Goal: Task Accomplishment & Management: Use online tool/utility

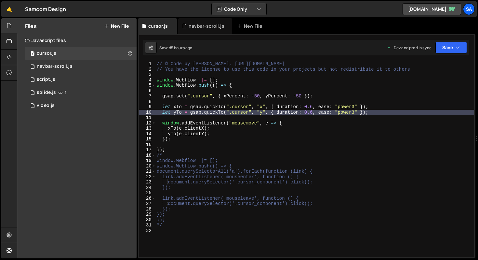
scroll to position [17, 0]
click at [313, 106] on div "// © Code by [PERSON_NAME], [URL][DOMAIN_NAME] // You have the license to use t…" at bounding box center [315, 164] width 319 height 206
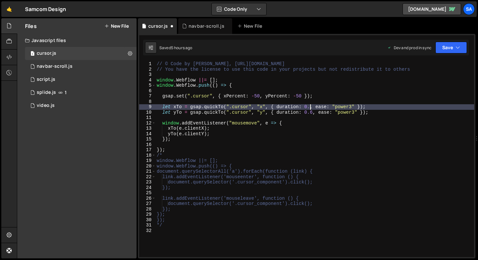
type textarea "let xTo = gsap.quickTo(".cursor", "x", { duration: 0.3, ease: "power3" });"
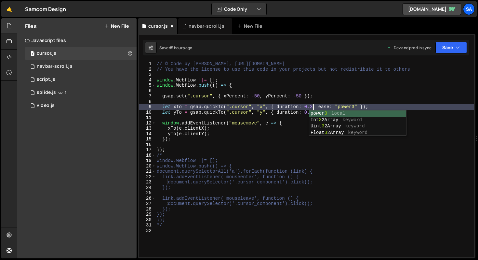
scroll to position [0, 11]
click at [315, 103] on div "// © Code by [PERSON_NAME], [URL][DOMAIN_NAME] // You have the license to use t…" at bounding box center [315, 164] width 319 height 206
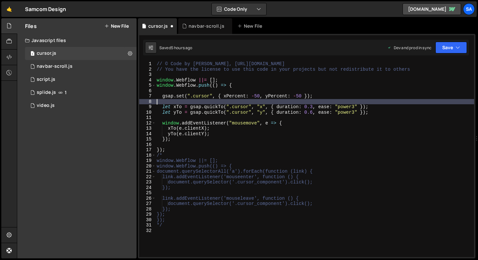
click at [313, 109] on div "// © Code by [PERSON_NAME], [URL][DOMAIN_NAME] // You have the license to use t…" at bounding box center [315, 164] width 319 height 206
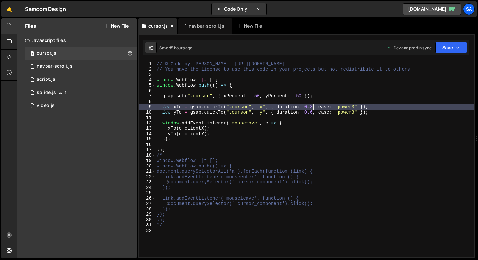
click at [313, 111] on div "// © Code by [PERSON_NAME], [URL][DOMAIN_NAME] // You have the license to use t…" at bounding box center [315, 164] width 319 height 206
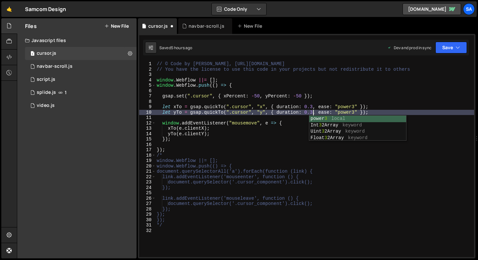
scroll to position [0, 11]
type textarea "let yTo = gsap.quickTo(".cursor", "y", { duration: 0.3, ease: "power3" });"
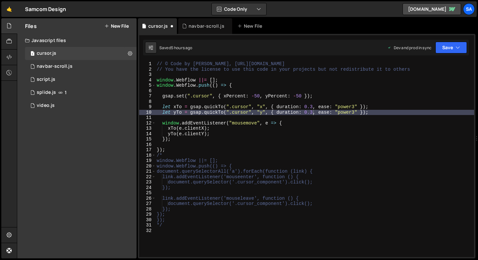
click at [450, 54] on div "Saved 5 hours ago Dev and prod in sync Upgrade to Edit Save Save to Staging S S…" at bounding box center [306, 48] width 326 height 16
click at [450, 49] on button "Save" at bounding box center [452, 48] width 32 height 12
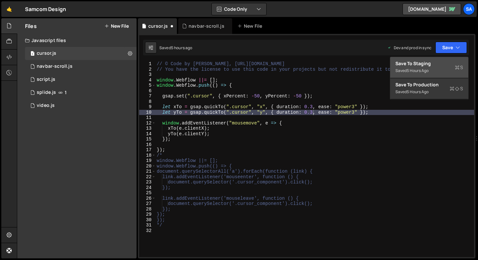
click at [426, 68] on div "5 hours ago" at bounding box center [418, 71] width 22 height 6
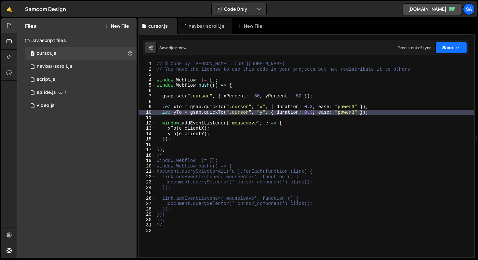
click at [454, 48] on button "Save" at bounding box center [452, 48] width 32 height 12
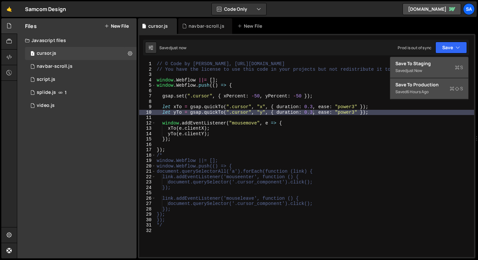
click at [434, 88] on div "Saved 6 hours ago" at bounding box center [430, 92] width 68 height 8
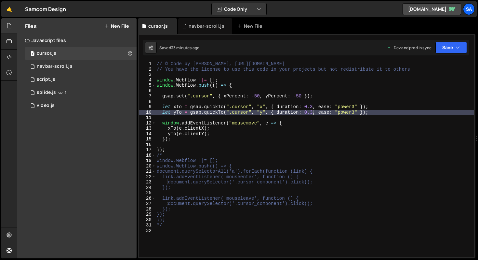
scroll to position [0, 0]
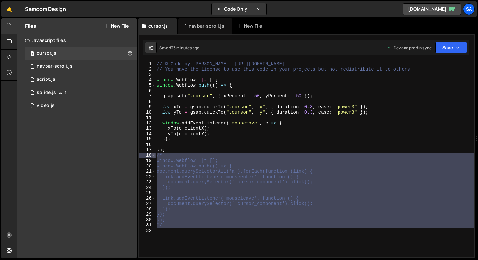
drag, startPoint x: 180, startPoint y: 228, endPoint x: 152, endPoint y: 154, distance: 80.0
click at [152, 154] on div "1 2 3 4 5 6 7 8 9 10 11 12 13 14 15 16 17 18 19 20 21 22 23 24 25 26 27 28 29 3…" at bounding box center [306, 159] width 335 height 196
type textarea "/* window.Webflow ||= [];"
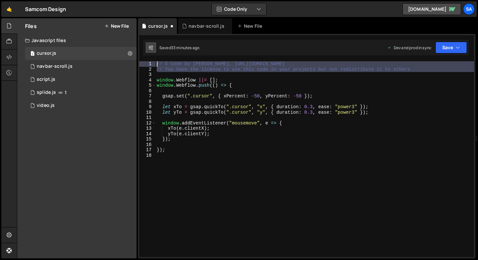
drag, startPoint x: 156, startPoint y: 77, endPoint x: 156, endPoint y: 45, distance: 32.2
click at [156, 45] on div "Debug Explain Copy cursor.js navbar-scroll.js New File Saved 33 minutes ago Dev…" at bounding box center [307, 138] width 338 height 240
type textarea "// © Code by [PERSON_NAME], [URL][DOMAIN_NAME] // You have the license to use t…"
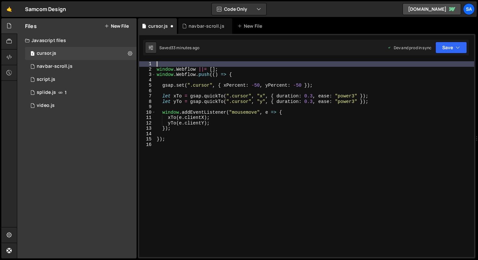
click at [157, 69] on div "window . Webflow ||= [ ] ; window . Webflow . push (( ) => { gsap . set ( ".cur…" at bounding box center [315, 164] width 319 height 206
type textarea "window.Webflow ||= [];"
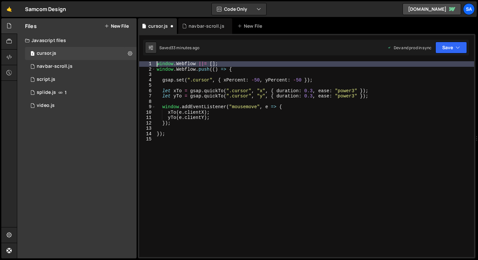
click at [239, 171] on div "window . Webflow ||= [ ] ; window . Webflow . push (( ) => { gsap . set ( ".cur…" at bounding box center [315, 164] width 319 height 206
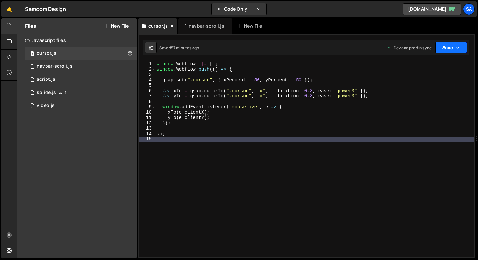
click at [454, 47] on button "Save" at bounding box center [452, 48] width 32 height 12
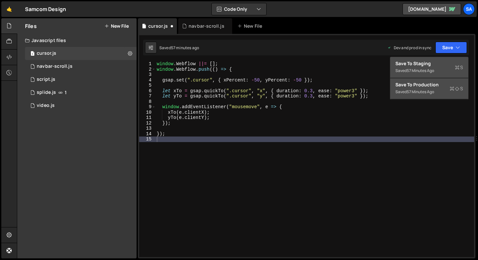
click at [440, 92] on div "Saved 57 minutes ago" at bounding box center [430, 92] width 68 height 8
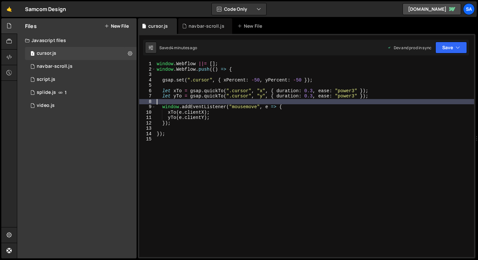
click at [166, 103] on div "window . Webflow ||= [ ] ; window . Webflow . push (( ) => { gsap . set ( ".cur…" at bounding box center [315, 164] width 319 height 206
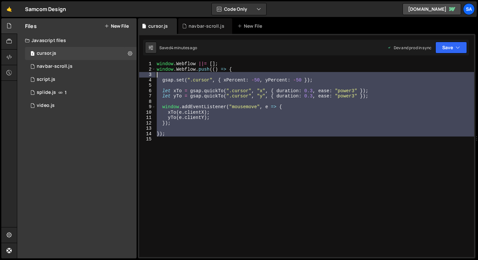
drag, startPoint x: 173, startPoint y: 136, endPoint x: 158, endPoint y: 76, distance: 62.2
click at [158, 76] on div "window . Webflow ||= [ ] ; window . Webflow . push (( ) => { gsap . set ( ".cur…" at bounding box center [315, 164] width 319 height 206
click at [200, 115] on div "window . Webflow ||= [ ] ; window . Webflow . push (( ) => { gsap . set ( ".cur…" at bounding box center [315, 159] width 319 height 196
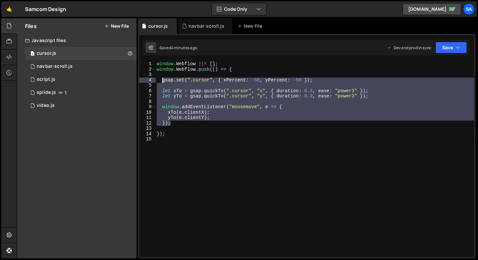
drag, startPoint x: 179, startPoint y: 123, endPoint x: 162, endPoint y: 81, distance: 44.8
click at [162, 81] on div "window . Webflow ||= [ ] ; window . Webflow . push (( ) => { gsap . set ( ".cur…" at bounding box center [315, 164] width 319 height 206
type textarea "gsap.set(".cursor", { xPercent: -50, yPercent: -50 });"
paste textarea
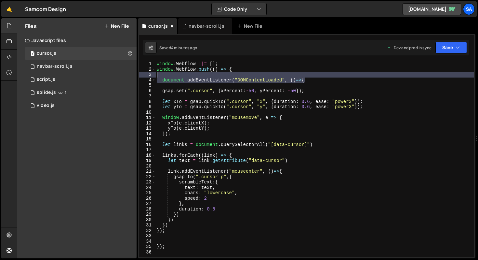
drag, startPoint x: 309, startPoint y: 82, endPoint x: 144, endPoint y: 73, distance: 165.5
click at [144, 73] on div "1 2 3 4 5 6 7 8 9 10 11 12 13 14 15 16 17 18 19 20 21 22 23 24 25 26 27 28 29 3…" at bounding box center [306, 159] width 335 height 196
type textarea "document.addEventListener("DOMContentLoaded", ()=>{"
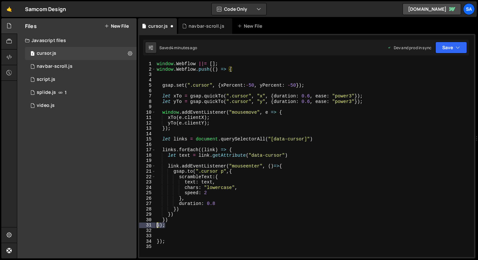
drag, startPoint x: 172, startPoint y: 226, endPoint x: 131, endPoint y: 223, distance: 40.8
click at [131, 223] on div "Files New File Javascript files 1 cursor.js 0 1 navbar-scroll.js 0 0 script.js …" at bounding box center [247, 138] width 461 height 240
type textarea "});"
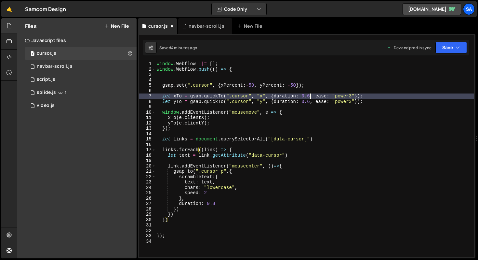
click at [310, 95] on div "window . Webflow ||= [ ] ; window . Webflow . push (( ) => { gsap . set ( ".cur…" at bounding box center [315, 164] width 319 height 206
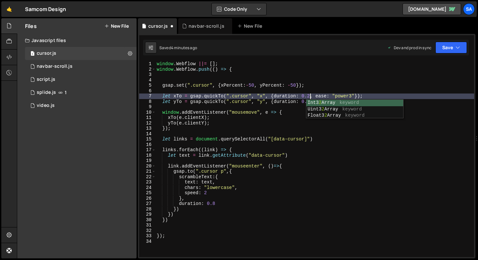
scroll to position [0, 10]
click at [311, 87] on div "window . Webflow ||= [ ] ; window . Webflow . push (( ) => { gsap . set ( ".cur…" at bounding box center [315, 164] width 319 height 206
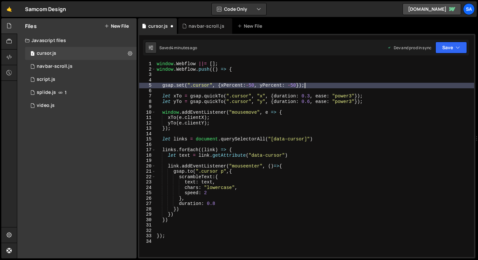
scroll to position [0, 10]
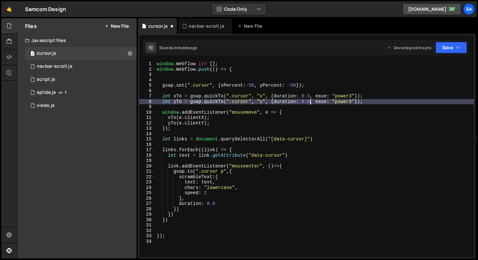
click at [310, 101] on div "window . Webflow ||= [ ] ; window . Webflow . push (( ) => { gsap . set ( ".cur…" at bounding box center [315, 164] width 319 height 206
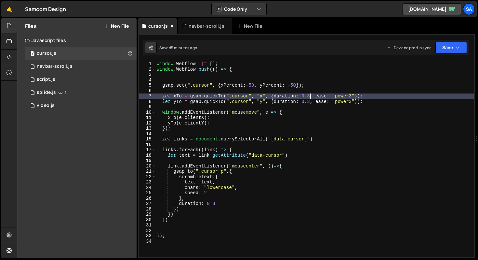
click at [311, 95] on div "window . Webflow ||= [ ] ; window . Webflow . push (( ) => { gsap . set ( ".cur…" at bounding box center [315, 164] width 319 height 206
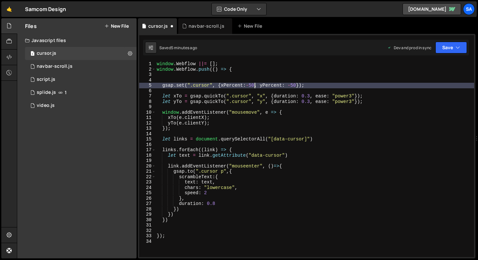
drag, startPoint x: 254, startPoint y: 85, endPoint x: 258, endPoint y: 79, distance: 6.7
click at [254, 85] on div "window . Webflow ||= [ ] ; window . Webflow . push (( ) => { gsap . set ( ".cur…" at bounding box center [315, 164] width 319 height 206
click at [311, 110] on div "window . Webflow ||= [ ] ; window . Webflow . push (( ) => { gsap . set ( ".cur…" at bounding box center [315, 164] width 319 height 206
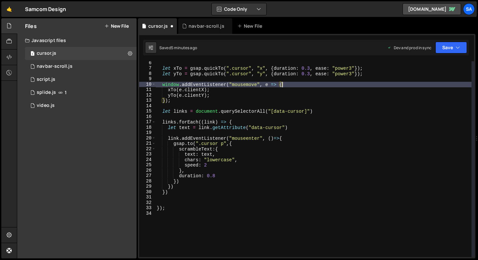
scroll to position [28, 0]
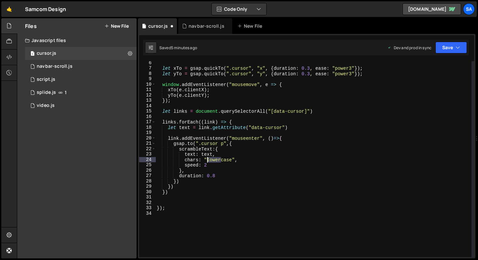
drag, startPoint x: 221, startPoint y: 159, endPoint x: 208, endPoint y: 160, distance: 13.4
click at [208, 160] on div "let xTo = gsap . quickTo ( ".cursor" , "x" , { duration : 0.3 , ease : "power3"…" at bounding box center [314, 163] width 316 height 206
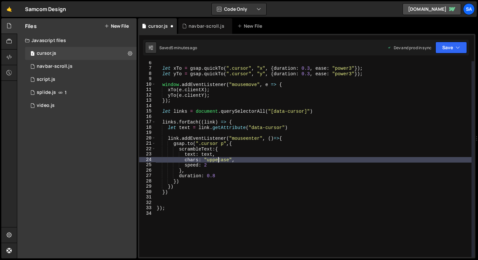
scroll to position [0, 4]
click at [449, 47] on button "Save" at bounding box center [452, 48] width 32 height 12
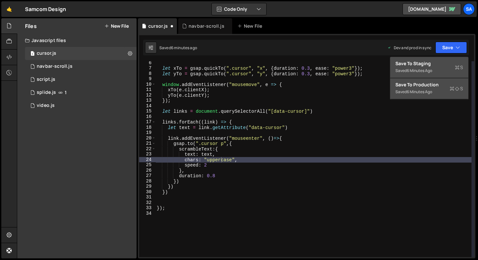
click at [418, 85] on div "Save to Production S" at bounding box center [430, 84] width 68 height 7
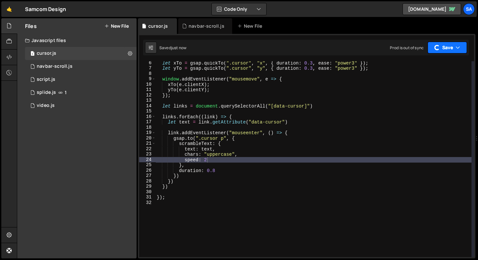
click at [449, 45] on button "Save" at bounding box center [447, 48] width 39 height 12
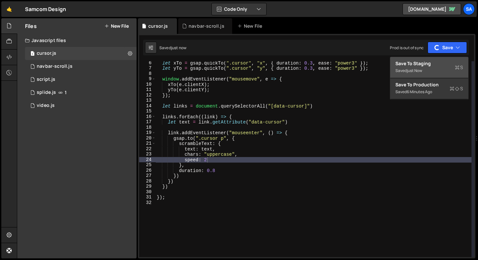
click at [431, 68] on div "Saved just now" at bounding box center [430, 71] width 68 height 8
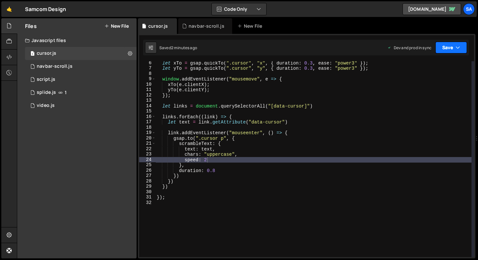
click at [453, 46] on button "Save" at bounding box center [452, 48] width 32 height 12
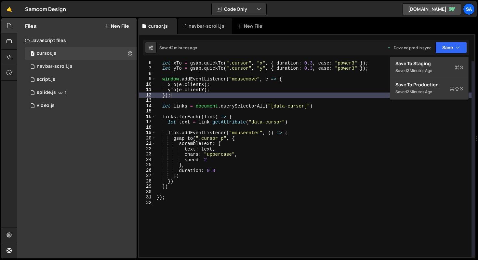
click at [354, 97] on div "let xTo = gsap . quickTo ( ".cursor" , "x" , { duration : 0.3 , ease : "power3"…" at bounding box center [314, 163] width 316 height 206
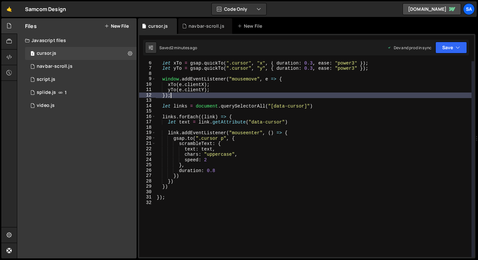
click at [312, 117] on div "let xTo = gsap . quickTo ( ".cursor" , "x" , { duration : 0.3 , ease : "power3"…" at bounding box center [314, 163] width 316 height 206
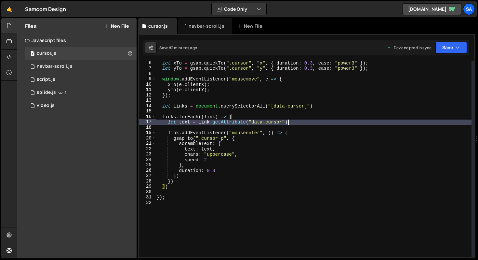
click at [301, 124] on div "let xTo = gsap . quickTo ( ".cursor" , "x" , { duration : 0.3 , ease : "power3"…" at bounding box center [314, 163] width 316 height 206
type textarea "let text = link.getAttribute("data-cursor")"
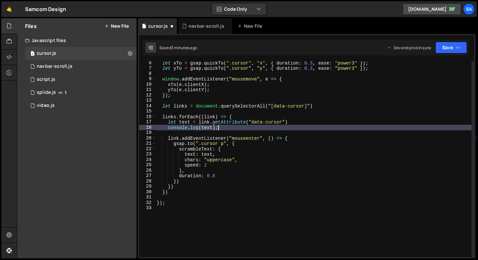
scroll to position [0, 4]
click at [449, 51] on button "Save" at bounding box center [452, 48] width 32 height 12
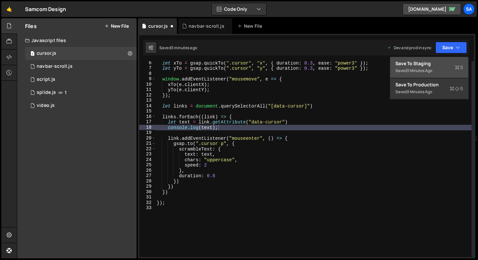
click at [430, 63] on div "Save to Staging S" at bounding box center [430, 63] width 68 height 7
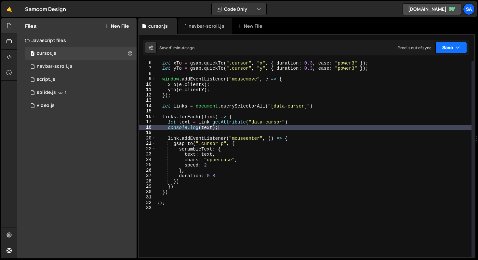
click at [444, 47] on button "Save" at bounding box center [452, 48] width 32 height 12
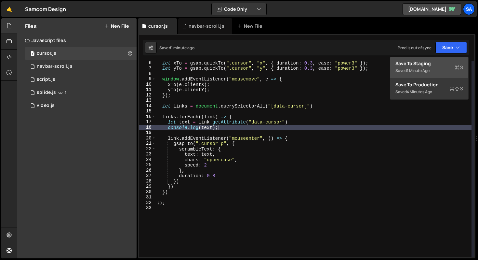
click at [435, 73] on div "Saved 1 minute ago" at bounding box center [430, 71] width 68 height 8
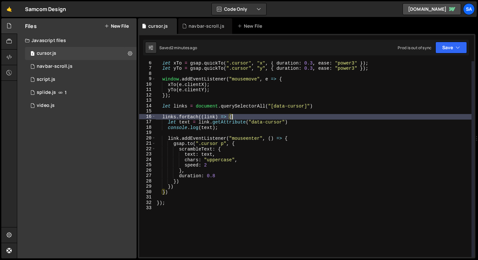
click at [346, 117] on div "let xTo = gsap . quickTo ( ".cursor" , "x" , { duration : 0.3 , ease : "power3"…" at bounding box center [314, 163] width 316 height 206
click at [341, 118] on div "let xTo = gsap . quickTo ( ".cursor" , "x" , { duration : 0.3 , ease : "power3"…" at bounding box center [314, 163] width 316 height 206
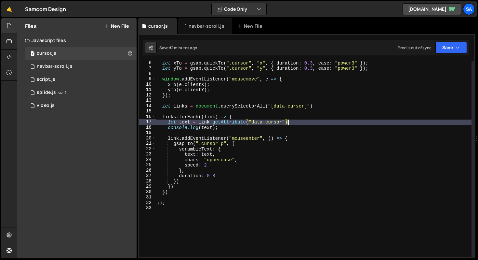
click at [332, 121] on div "let xTo = gsap . quickTo ( ".cursor" , "x" , { duration : 0.3 , ease : "power3"…" at bounding box center [314, 163] width 316 height 206
type textarea "let text = link.getAttribute("data-cursor")"
click at [66, 101] on div "1 video.js 0" at bounding box center [81, 105] width 112 height 13
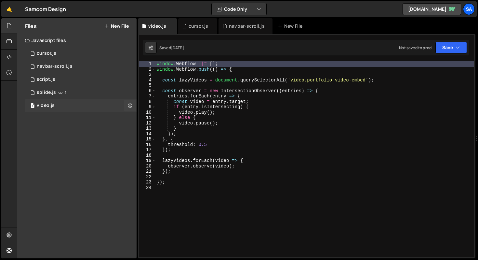
scroll to position [0, 0]
click at [66, 95] on div "1 splide.js 1" at bounding box center [81, 92] width 112 height 13
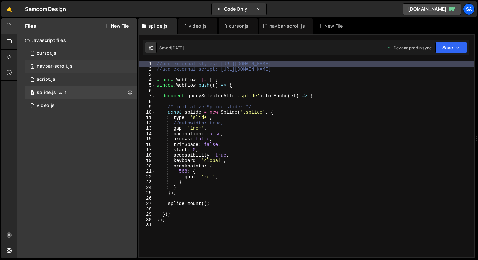
click at [72, 65] on div "1 navbar-scroll.js 0" at bounding box center [81, 66] width 112 height 13
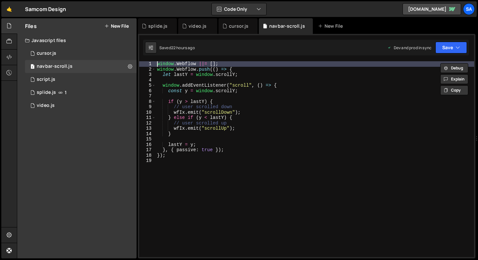
type textarea "window.Webflow ||= [];"
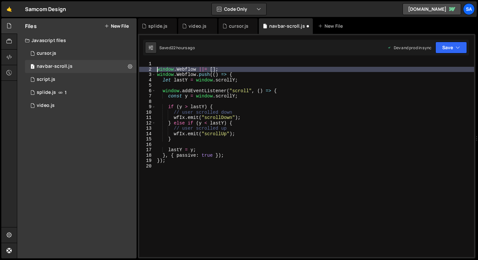
click at [169, 65] on div "window . Webflow ||= [ ] ; window . Webflow . push (( ) => { let lastY = window…" at bounding box center [315, 164] width 318 height 206
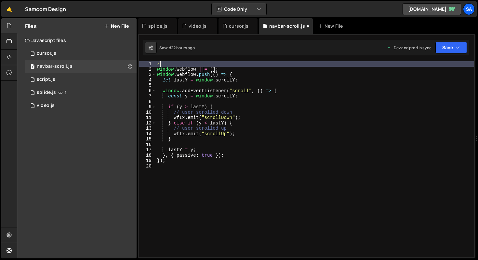
type textarea "/*"
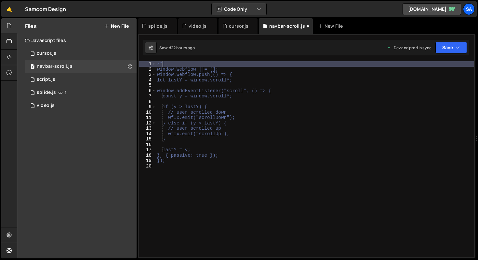
click at [166, 171] on div "/* window.Webflow ||= []; window.Webflow.push(() => { let lastY = window.scroll…" at bounding box center [315, 164] width 318 height 206
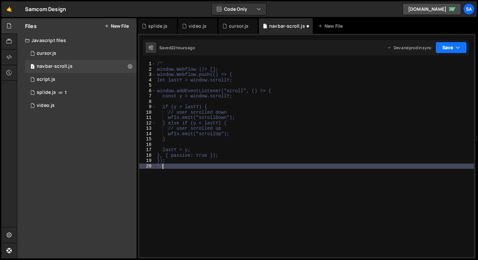
type textarea "*/"
click at [446, 51] on button "Save" at bounding box center [452, 48] width 32 height 12
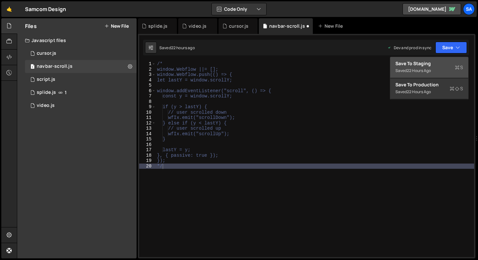
click at [426, 73] on div "Saved 22 hours ago" at bounding box center [430, 71] width 68 height 8
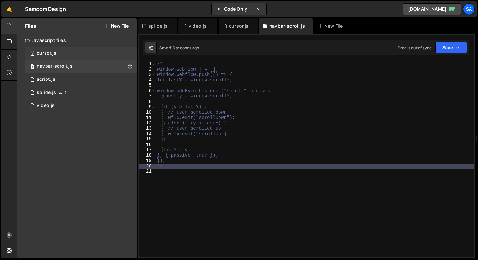
click at [67, 55] on div "1 cursor.js 0" at bounding box center [81, 53] width 112 height 13
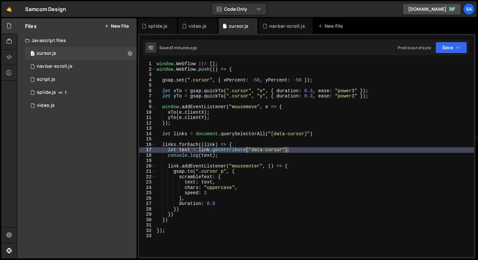
type textarea "window.Webflow.push(() => {"
click at [249, 70] on div "window . Webflow ||= [ ] ; window . Webflow . push (( ) => { gsap . set ( ".cur…" at bounding box center [315, 164] width 319 height 206
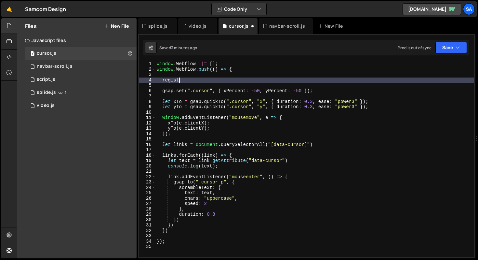
scroll to position [0, 2]
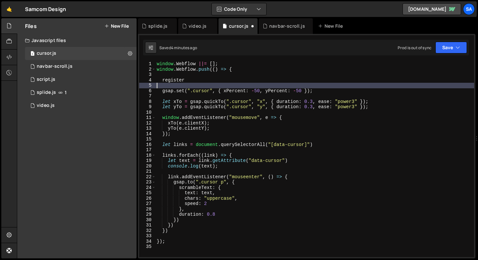
drag, startPoint x: 190, startPoint y: 84, endPoint x: 181, endPoint y: 81, distance: 9.9
click at [181, 81] on div "window . Webflow ||= [ ] ; window . Webflow . push (( ) => { register gsap . se…" at bounding box center [315, 164] width 319 height 206
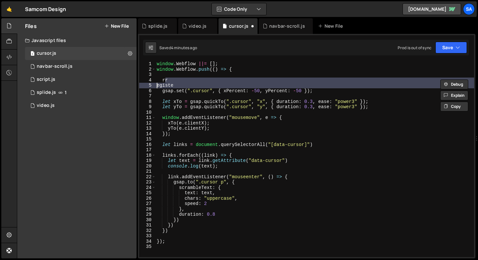
click at [166, 81] on div "window . Webflow ||= [ ] ; window . Webflow . push (( ) => { rr egiste gsap . s…" at bounding box center [315, 159] width 319 height 196
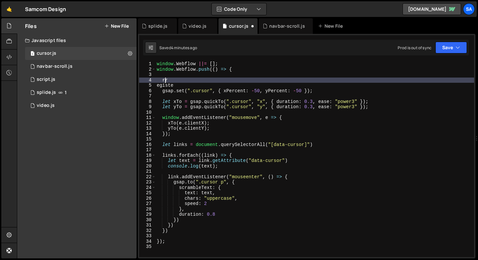
scroll to position [0, 0]
click at [166, 81] on div "window . Webflow ||= [ ] ; window . Webflow . push (( ) => { rr egiste gsap . s…" at bounding box center [315, 164] width 319 height 206
drag, startPoint x: 177, startPoint y: 84, endPoint x: 162, endPoint y: 80, distance: 15.1
click at [162, 80] on div "window . Webflow ||= [ ] ; window . Webflow . push (( ) => { rr egiste gsap . s…" at bounding box center [315, 164] width 319 height 206
paste textarea "gsap.registerPlugin(ScrambleTextPlugin)"
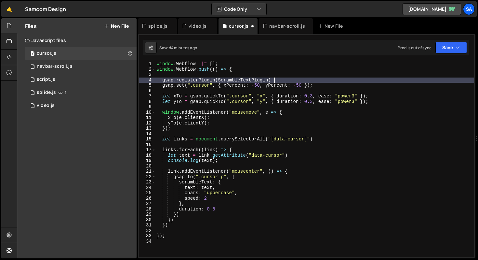
type textarea "gsap.registerPlugin(ScrambleTextPlugin)"
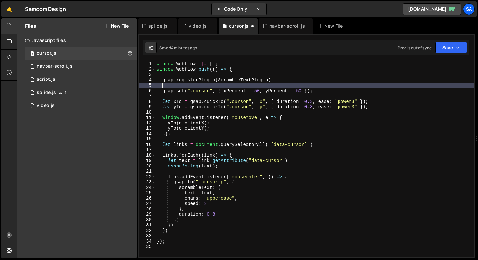
click at [303, 77] on div "window . Webflow ||= [ ] ; window . Webflow . push (( ) => { gsap . registerPlu…" at bounding box center [315, 164] width 319 height 206
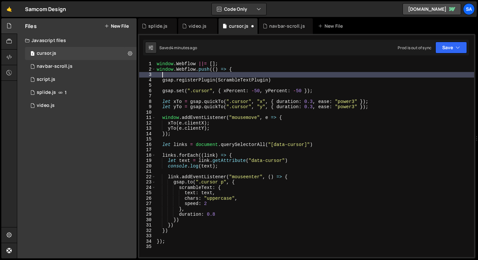
click at [298, 81] on div "window . Webflow ||= [ ] ; window . Webflow . push (( ) => { gsap . registerPlu…" at bounding box center [315, 164] width 319 height 206
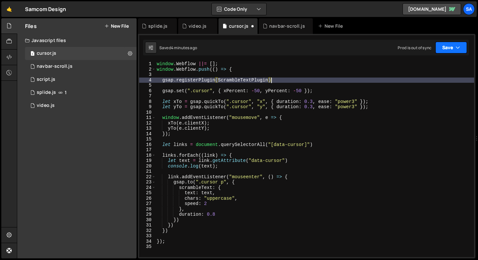
click at [455, 51] on button "Save" at bounding box center [452, 48] width 32 height 12
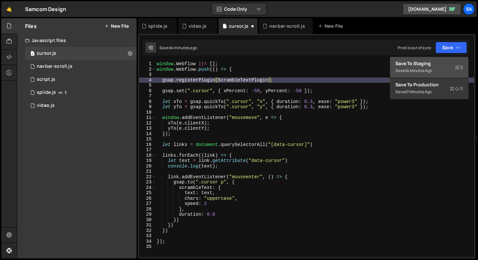
click at [440, 67] on div "Saved 4 minutes ago" at bounding box center [430, 71] width 68 height 8
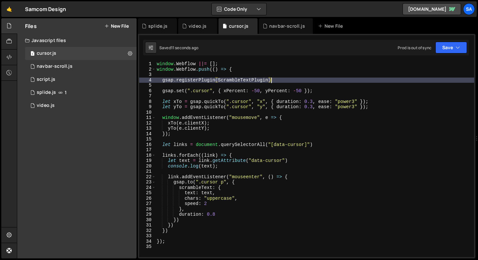
click at [301, 81] on div "window . Webflow ||= [ ] ; window . Webflow . push (( ) => { gsap . registerPlu…" at bounding box center [315, 164] width 319 height 206
click at [449, 47] on button "Save" at bounding box center [452, 48] width 32 height 12
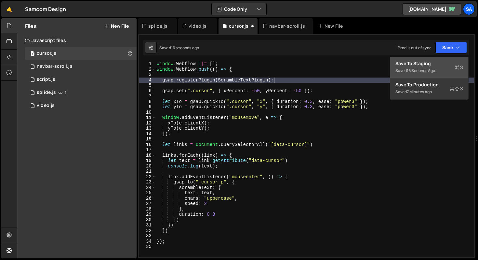
click at [429, 61] on div "Save to Staging S" at bounding box center [430, 63] width 68 height 7
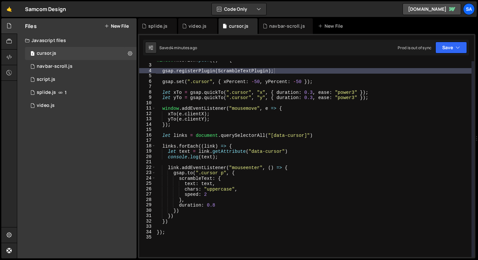
scroll to position [0, 0]
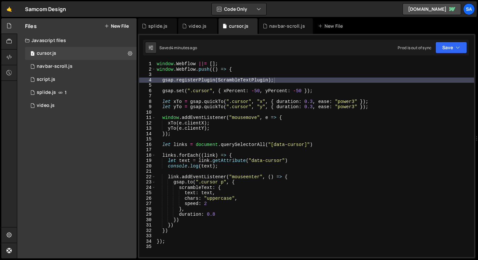
click at [312, 101] on div "window . Webflow ||= [ ] ; window . Webflow . push (( ) => { gsap . registerPlu…" at bounding box center [315, 164] width 319 height 206
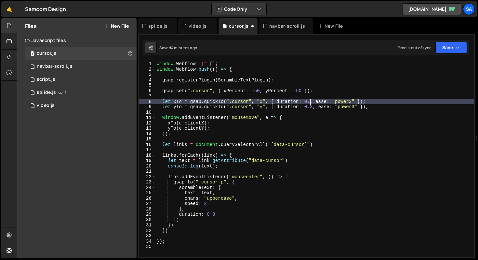
scroll to position [0, 11]
click at [298, 107] on div "window . Webflow ||= [ ] ; window . Webflow . push (( ) => { gsap . registerPlu…" at bounding box center [315, 164] width 319 height 206
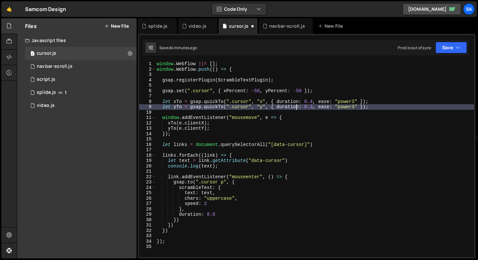
click at [312, 106] on div "window . Webflow ||= [ ] ; window . Webflow . push (( ) => { gsap . registerPlu…" at bounding box center [315, 164] width 319 height 206
click at [291, 102] on div "window . Webflow ||= [ ] ; window . Webflow . push (( ) => { gsap . registerPlu…" at bounding box center [315, 164] width 319 height 206
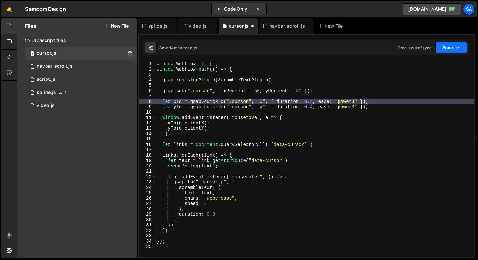
type textarea "let xTo = gsap.quickTo(".cursor", "x", { duration: 0.4, ease: "power3" });"
click at [448, 47] on button "Save" at bounding box center [452, 48] width 32 height 12
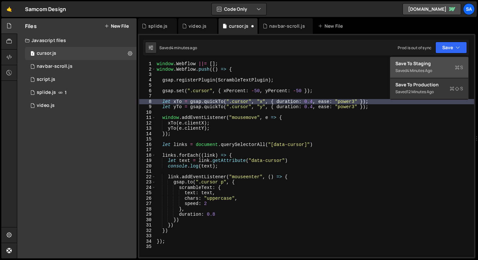
click at [411, 66] on div "Save to Staging S" at bounding box center [430, 63] width 68 height 7
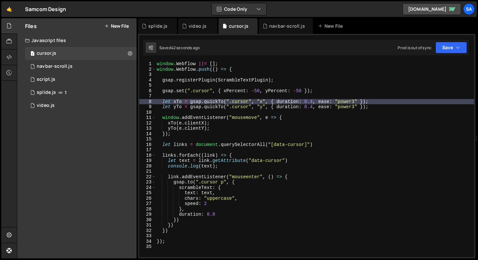
click at [334, 140] on div "window . Webflow ||= [ ] ; window . Webflow . push (( ) => { gsap . registerPlu…" at bounding box center [315, 164] width 319 height 206
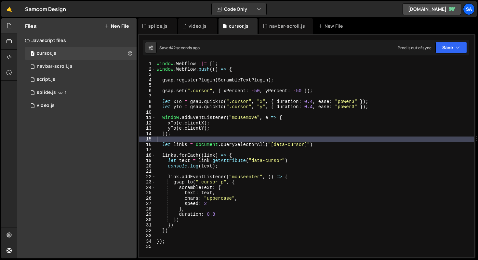
click at [332, 142] on div "window . Webflow ||= [ ] ; window . Webflow . push (( ) => { gsap . registerPlu…" at bounding box center [315, 164] width 319 height 206
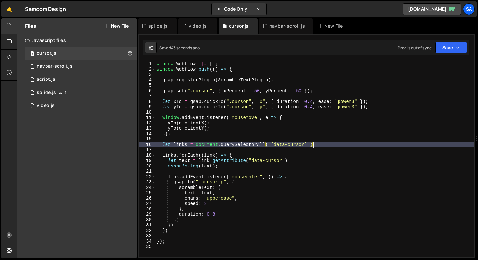
click at [330, 143] on div "window . Webflow ||= [ ] ; window . Webflow . push (( ) => { gsap . registerPlu…" at bounding box center [315, 164] width 319 height 206
click at [235, 197] on div "window . Webflow ||= [ ] ; window . Webflow . push (( ) => { gsap . registerPlu…" at bounding box center [315, 164] width 319 height 206
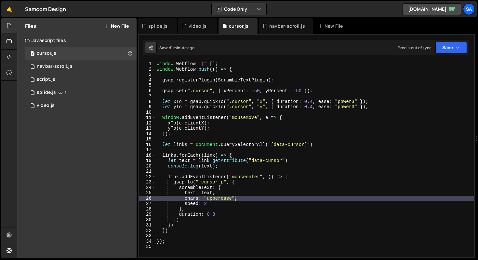
click at [223, 209] on div "window . Webflow ||= [ ] ; window . Webflow . push (( ) => { gsap . registerPlu…" at bounding box center [315, 164] width 319 height 206
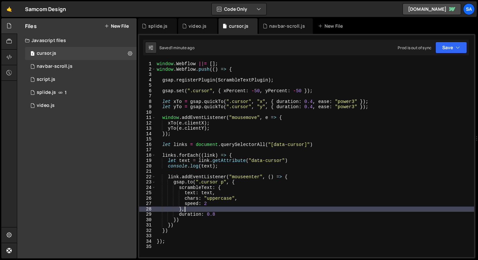
click at [222, 211] on div "window . Webflow ||= [ ] ; window . Webflow . push (( ) => { gsap . registerPlu…" at bounding box center [315, 164] width 319 height 206
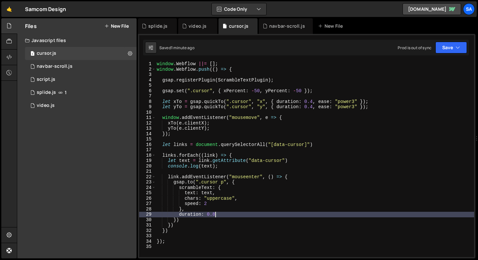
click at [219, 213] on div "window . Webflow ||= [ ] ; window . Webflow . push (( ) => { gsap . registerPlu…" at bounding box center [315, 164] width 319 height 206
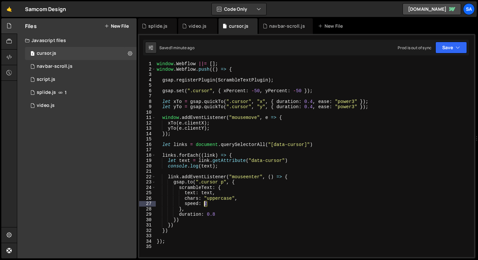
drag, startPoint x: 212, startPoint y: 205, endPoint x: 205, endPoint y: 203, distance: 7.3
click at [205, 203] on div "window . Webflow ||= [ ] ; window . Webflow . push (( ) => { gsap . registerPlu…" at bounding box center [315, 164] width 319 height 206
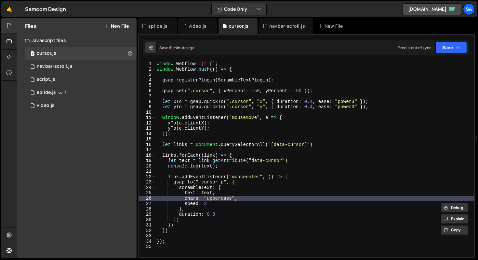
click at [257, 197] on div "window . Webflow ||= [ ] ; window . Webflow . push (( ) => { gsap . registerPlu…" at bounding box center [315, 164] width 319 height 206
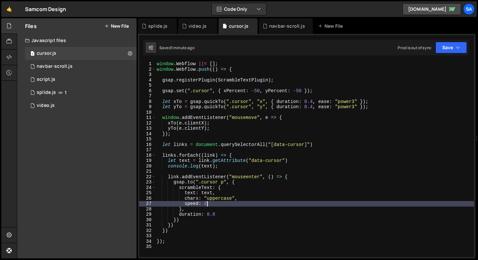
click at [217, 203] on div "window . Webflow ||= [ ] ; window . Webflow . push (( ) => { gsap . registerPlu…" at bounding box center [315, 164] width 319 height 206
click at [333, 157] on div "window . Webflow ||= [ ] ; window . Webflow . push (( ) => { gsap . registerPlu…" at bounding box center [315, 164] width 319 height 206
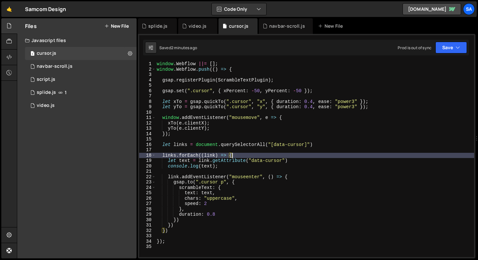
click at [207, 203] on div "window . Webflow ||= [ ] ; window . Webflow . push (( ) => { gsap . registerPlu…" at bounding box center [315, 164] width 319 height 206
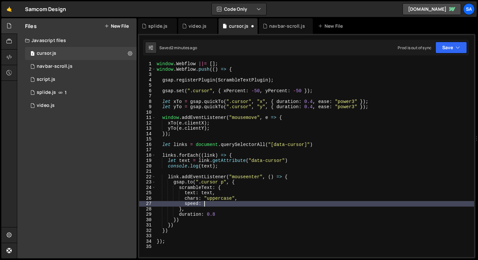
scroll to position [0, 3]
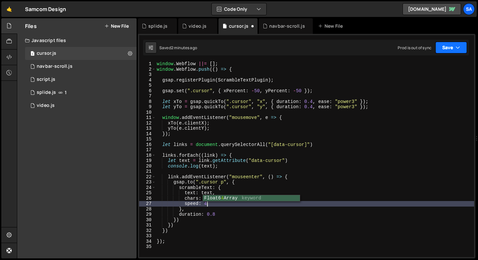
type textarea "speed: 4"
click at [446, 49] on button "Save" at bounding box center [452, 48] width 32 height 12
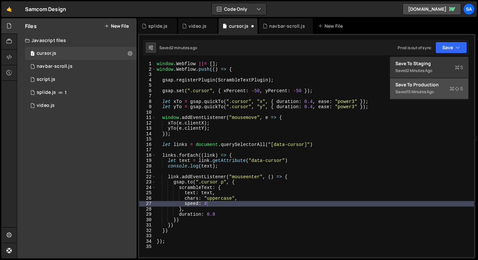
click at [419, 86] on div "Save to Production S" at bounding box center [430, 84] width 68 height 7
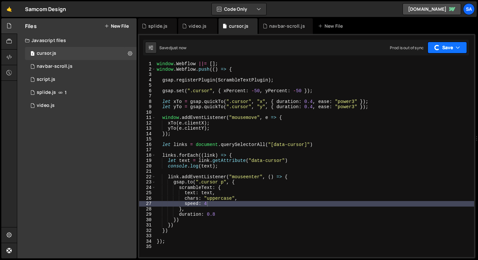
click at [444, 46] on button "Save" at bounding box center [447, 48] width 39 height 12
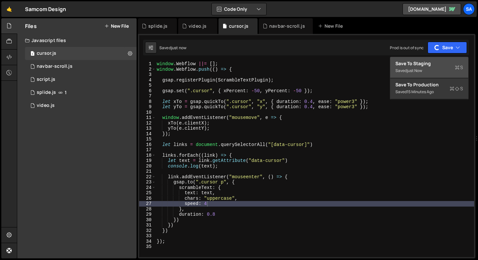
click at [427, 59] on button "Save to Staging S Saved just now" at bounding box center [429, 67] width 78 height 21
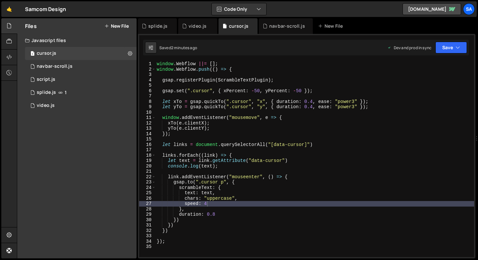
scroll to position [0, 0]
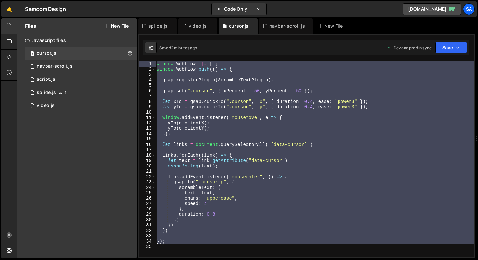
drag, startPoint x: 186, startPoint y: 244, endPoint x: 145, endPoint y: 62, distance: 186.5
click at [145, 62] on div "1 2 3 4 5 6 7 8 9 10 11 12 13 14 15 16 17 18 19 20 21 22 23 24 25 26 27 28 29 3…" at bounding box center [306, 159] width 335 height 196
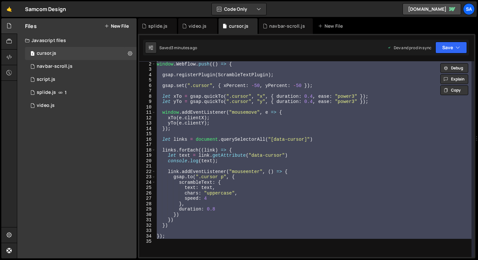
scroll to position [45, 0]
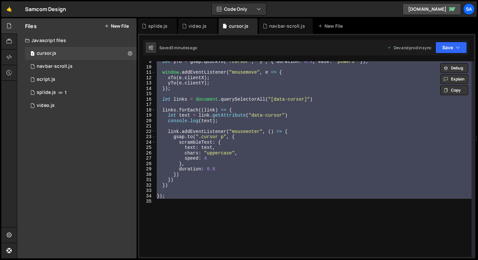
click at [240, 141] on div "let yTo = gsap . quickTo ( ".cursor" , "y" , { duration : 0.4 , ease : "power3"…" at bounding box center [314, 159] width 316 height 196
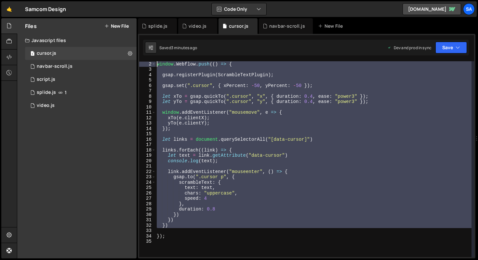
scroll to position [0, 0]
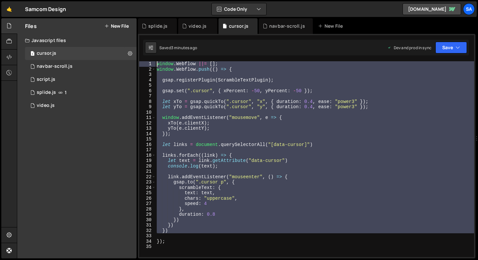
drag, startPoint x: 197, startPoint y: 188, endPoint x: 119, endPoint y: 25, distance: 180.7
click at [119, 25] on div "Files New File Javascript files 1 cursor.js 0 1 navbar-scroll.js 0 0 script.js …" at bounding box center [247, 138] width 461 height 240
click at [232, 168] on div "window . Webflow ||= [ ] ; window . Webflow . push (( ) => { gsap . registerPlu…" at bounding box center [315, 159] width 319 height 196
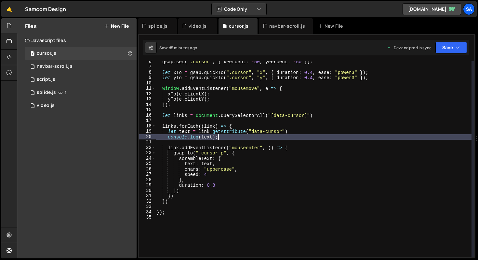
scroll to position [29, 0]
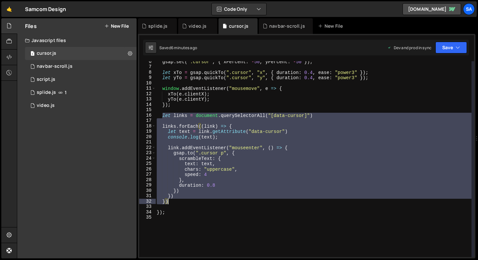
drag, startPoint x: 162, startPoint y: 116, endPoint x: 204, endPoint y: 201, distance: 94.4
click at [204, 201] on div "gsap . set ( ".cursor" , { xPercent : - 50 , yPercent : - 50 }) ; let xTo = gsa…" at bounding box center [314, 162] width 316 height 206
type textarea "}) })"
paste textarea
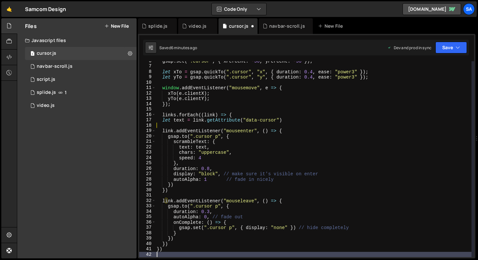
scroll to position [30, 0]
click at [442, 50] on button "Save" at bounding box center [452, 48] width 32 height 12
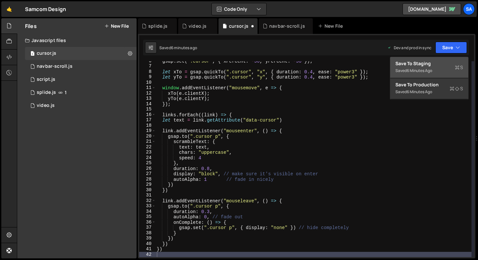
click at [432, 62] on div "Save to Staging S" at bounding box center [430, 63] width 68 height 7
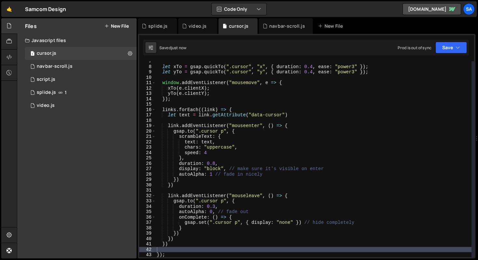
scroll to position [48, 0]
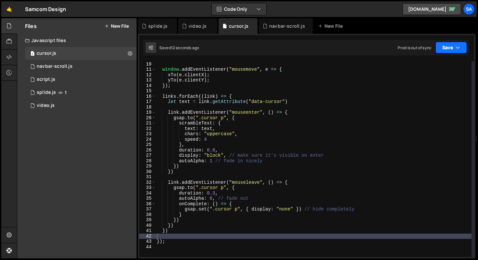
click at [442, 46] on button "Save" at bounding box center [452, 48] width 32 height 12
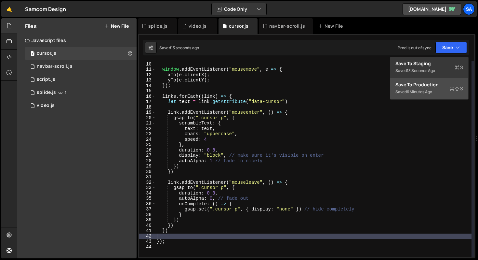
click at [421, 85] on div "Save to Production S" at bounding box center [430, 84] width 68 height 7
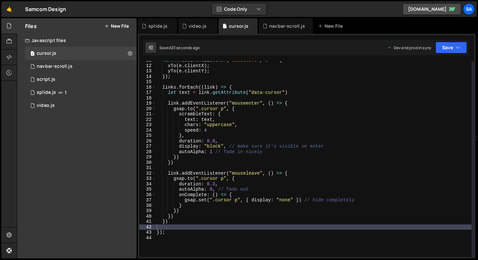
scroll to position [55, 0]
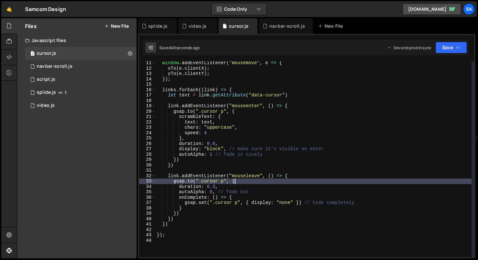
click at [274, 183] on div "window . addEventListener ( "mousemove" , e => { xTo ( e . clientX ) ; yTo ( e …" at bounding box center [314, 163] width 316 height 206
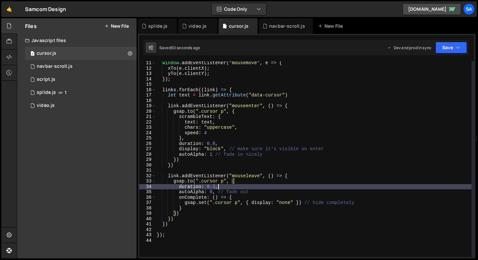
click at [247, 185] on div "window . addEventListener ( "mousemove" , e => { xTo ( e . clientX ) ; yTo ( e …" at bounding box center [314, 163] width 316 height 206
click at [239, 141] on div "window . addEventListener ( "mousemove" , e => { xTo ( e . clientX ) ; yTo ( e …" at bounding box center [314, 163] width 316 height 206
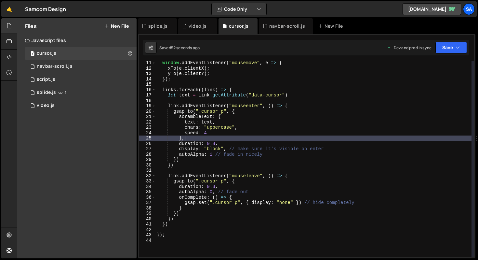
click at [237, 143] on div "window . addEventListener ( "mousemove" , e => { xTo ( e . clientX ) ; yTo ( e …" at bounding box center [314, 163] width 316 height 206
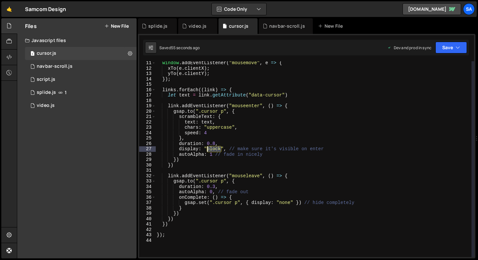
drag, startPoint x: 221, startPoint y: 149, endPoint x: 208, endPoint y: 148, distance: 13.4
click at [208, 148] on div "window . addEventListener ( "mousemove" , e => { xTo ( e . clientX ) ; yTo ( e …" at bounding box center [314, 163] width 316 height 206
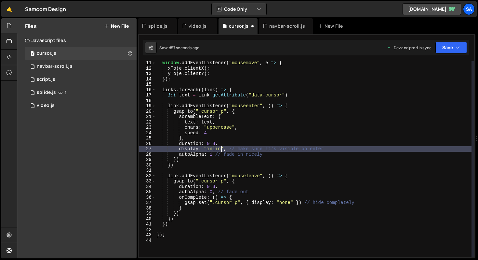
scroll to position [0, 5]
click at [456, 49] on icon "button" at bounding box center [458, 47] width 5 height 7
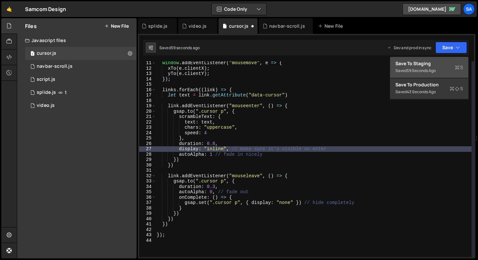
click at [430, 63] on div "Save to Staging S" at bounding box center [430, 63] width 68 height 7
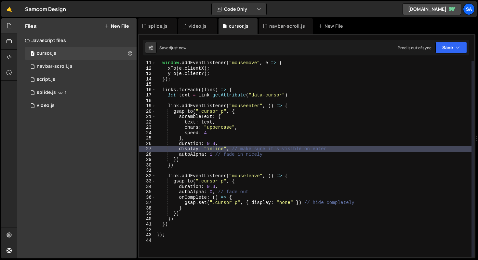
click at [272, 126] on div "window . addEventListener ( "mousemove" , e => { xTo ( e . clientX ) ; yTo ( e …" at bounding box center [314, 163] width 316 height 206
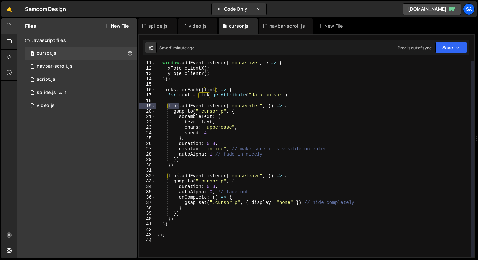
drag, startPoint x: 179, startPoint y: 105, endPoint x: 168, endPoint y: 105, distance: 10.7
click at [168, 105] on div "window . addEventListener ( "mousemove" , e => { xTo ( e . clientX ) ; yTo ( e …" at bounding box center [314, 163] width 316 height 206
click at [251, 94] on div "window . addEventListener ( "mousemove" , e => { xTo ( e . clientX ) ; yTo ( e …" at bounding box center [314, 163] width 316 height 206
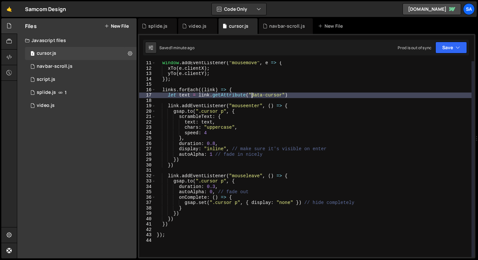
click at [302, 109] on div "window . addEventListener ( "mousemove" , e => { xTo ( e . clientX ) ; yTo ( e …" at bounding box center [314, 163] width 316 height 206
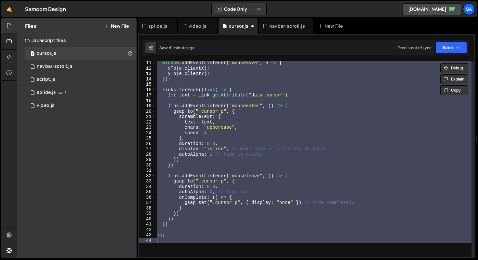
scroll to position [0, 0]
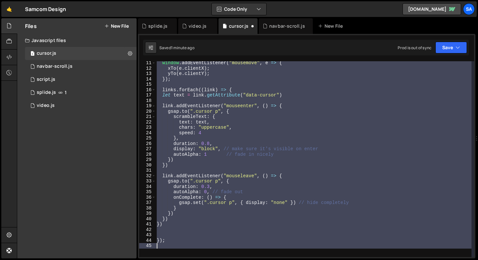
type textarea "}) })"
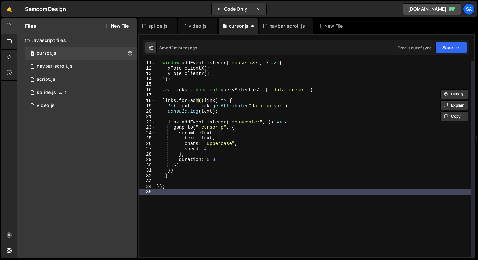
click at [384, 196] on div "window . addEventListener ( "mousemove" , e => { xTo ( e . clientX ) ; yTo ( e …" at bounding box center [314, 163] width 316 height 206
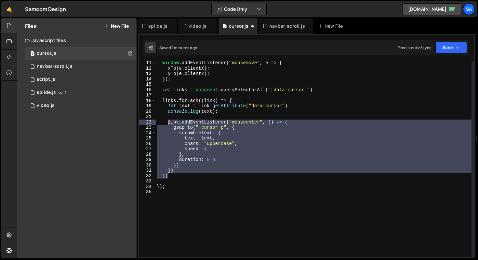
drag, startPoint x: 171, startPoint y: 174, endPoint x: 168, endPoint y: 122, distance: 52.5
click at [168, 122] on div "window . addEventListener ( "mousemove" , e => { xTo ( e . clientX ) ; yTo ( e …" at bounding box center [314, 163] width 316 height 206
type textarea "link.addEventListener("mouseenter", () => { [DOMAIN_NAME](".cursor p", {"
paste textarea
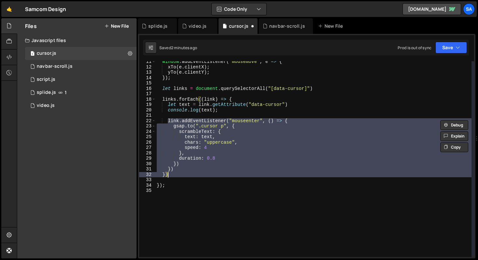
scroll to position [13, 0]
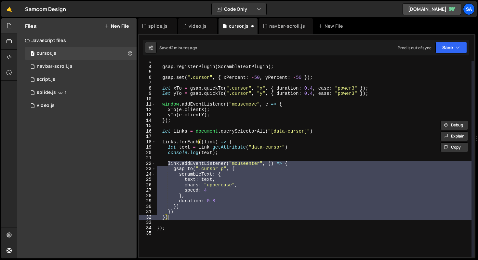
click at [198, 172] on div "gsap . registerPlugin ( ScrambleTextPlugin ) ; gsap . set ( ".cursor" , { xPerc…" at bounding box center [314, 159] width 316 height 196
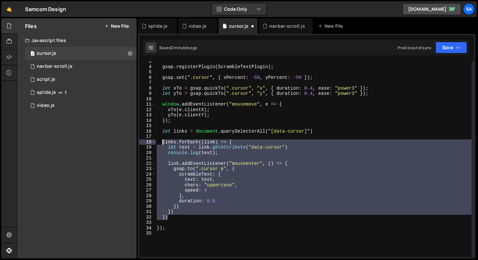
drag, startPoint x: 168, startPoint y: 219, endPoint x: 163, endPoint y: 142, distance: 76.6
click at [163, 142] on div "gsap . registerPlugin ( ScrambleTextPlugin ) ; gsap . set ( ".cursor" , { xPerc…" at bounding box center [314, 162] width 316 height 206
type textarea "links.forEach((link) => { let text = link.getAttribute("data-cursor")"
paste textarea
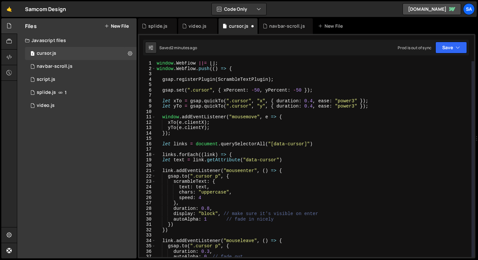
scroll to position [1, 0]
click at [172, 169] on div "window . Webflow ||= [ ] ; window . Webflow . push (( ) => { gsap . registerPlu…" at bounding box center [314, 164] width 316 height 206
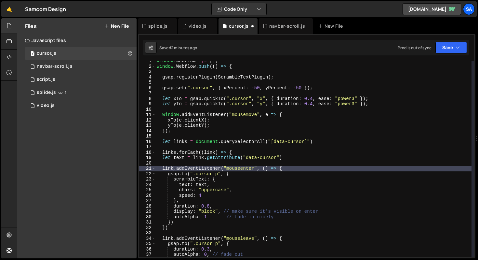
scroll to position [3, 0]
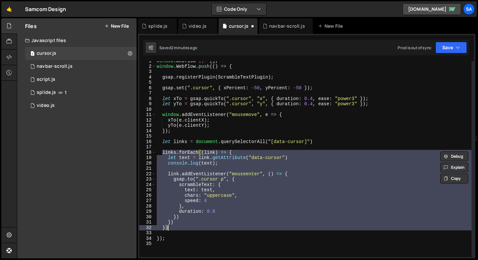
click at [190, 165] on div "window . Webflow ||= [ ] ; window . Webflow . push (( ) => { gsap . registerPlu…" at bounding box center [314, 159] width 316 height 196
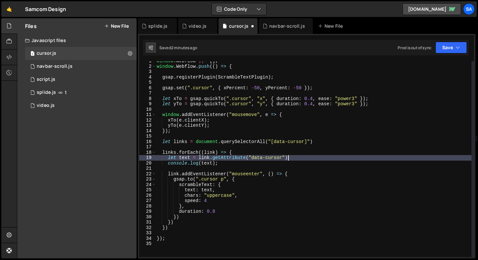
click at [306, 157] on div "window . Webflow ||= [ ] ; window . Webflow . push (( ) => { gsap . registerPlu…" at bounding box center [314, 161] width 316 height 206
click at [264, 165] on div "window . Webflow ||= [ ] ; window . Webflow . push (( ) => { gsap . registerPlu…" at bounding box center [314, 161] width 316 height 206
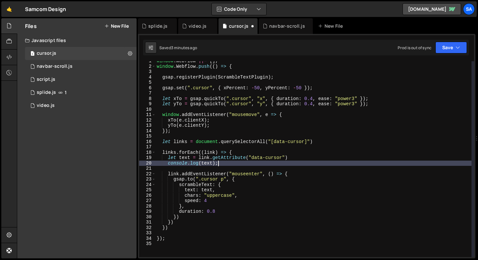
click at [180, 223] on div "window . Webflow ||= [ ] ; window . Webflow . push (( ) => { gsap . registerPlu…" at bounding box center [314, 161] width 316 height 206
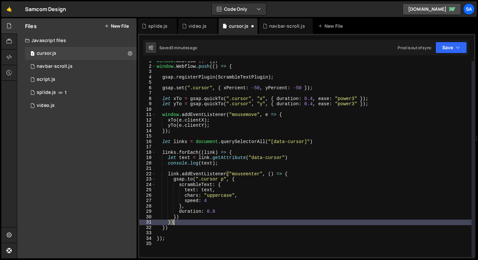
click at [179, 224] on div "window . Webflow ||= [ ] ; window . Webflow . push (( ) => { gsap . registerPlu…" at bounding box center [314, 161] width 316 height 206
click at [178, 226] on div "window . Webflow ||= [ ] ; window . Webflow . push (( ) => { gsap . registerPlu…" at bounding box center [314, 161] width 316 height 206
type textarea "})"
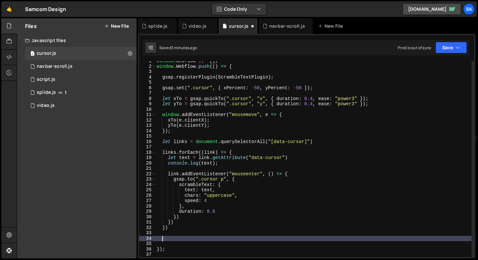
paste textarea
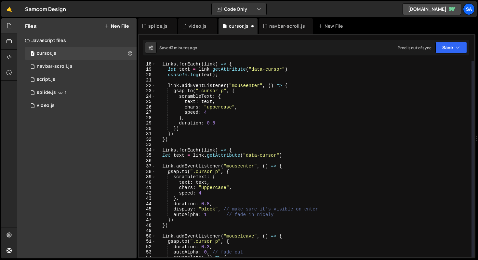
scroll to position [73, 0]
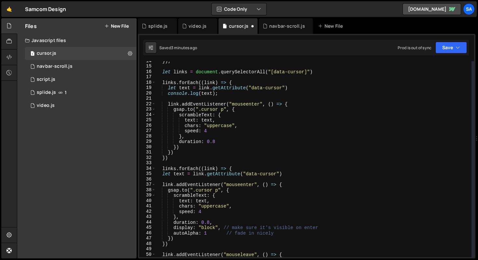
click at [169, 79] on div "}) ; let links = document . querySelectorAll ( "[data-cursor]" ) links . forEac…" at bounding box center [314, 161] width 316 height 206
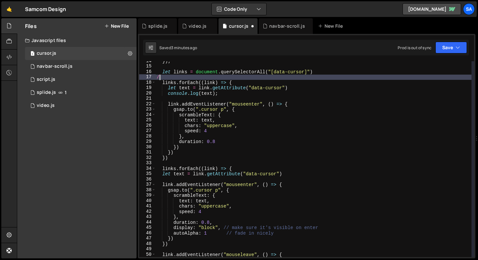
type textarea "/*"
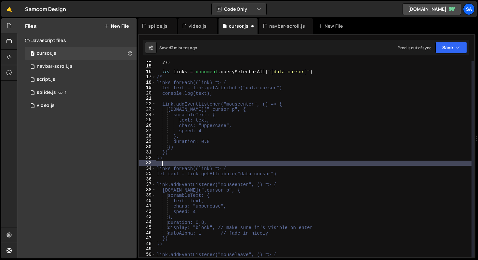
click at [171, 161] on div "}) ; let links = document . querySelectorAll ( "[data-cursor]" ) /* links.forEa…" at bounding box center [314, 161] width 316 height 206
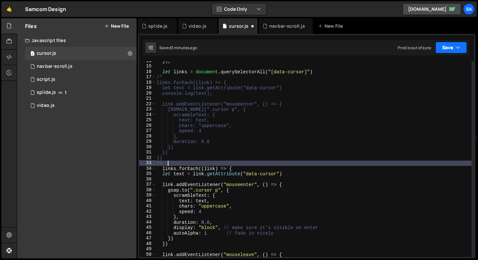
click at [447, 48] on button "Save" at bounding box center [452, 48] width 32 height 12
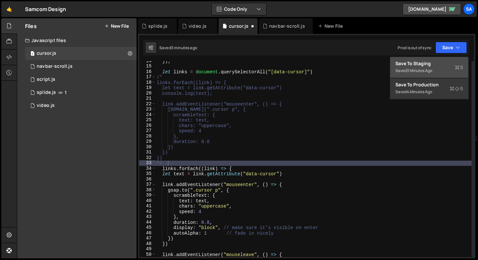
click at [432, 57] on button "Save to Staging S Saved 3 minutes ago" at bounding box center [429, 67] width 78 height 21
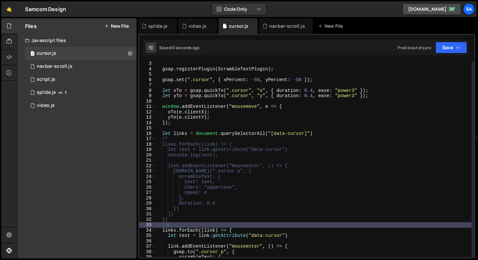
scroll to position [0, 0]
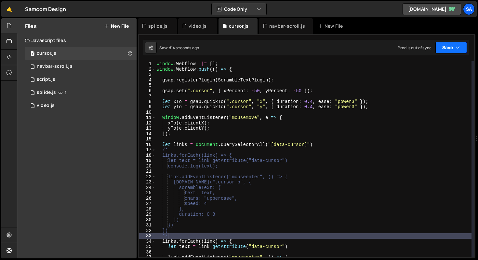
click at [449, 51] on button "Save" at bounding box center [452, 48] width 32 height 12
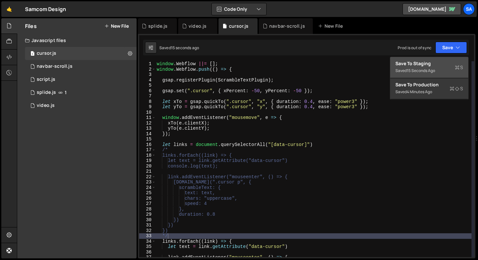
click at [423, 70] on div "15 seconds ago" at bounding box center [421, 71] width 28 height 6
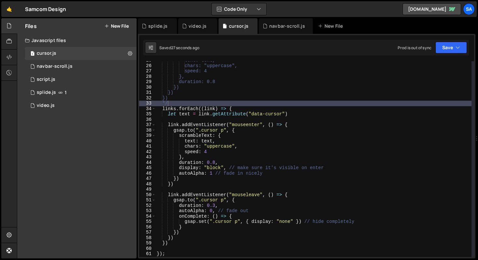
scroll to position [146, 0]
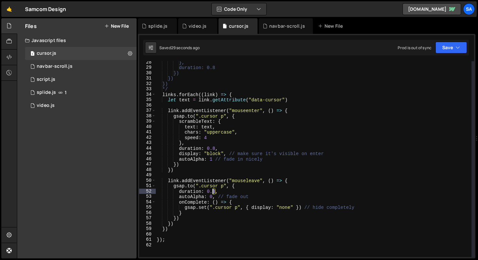
click at [213, 192] on div "}, duration: 0.8 }) }) }) */ links . forEach (( link ) => { let text = link . g…" at bounding box center [314, 163] width 316 height 206
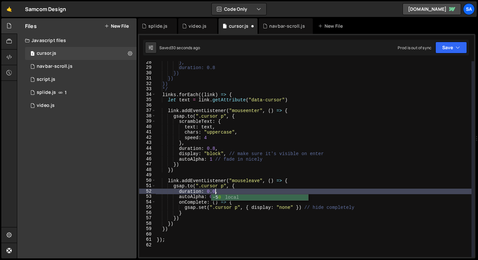
scroll to position [0, 4]
click at [453, 51] on button "Save" at bounding box center [452, 48] width 32 height 12
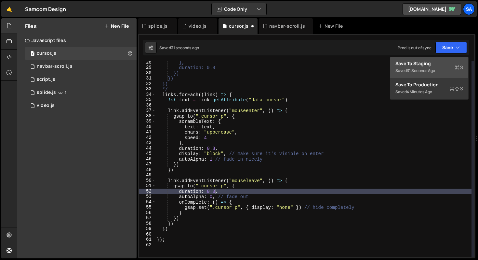
click at [419, 72] on div "31 seconds ago" at bounding box center [421, 71] width 28 height 6
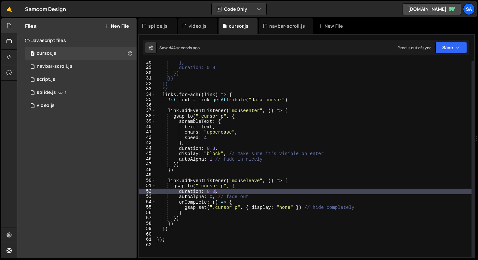
click at [258, 178] on div "}, duration: 0.8 }) }) }) */ links . forEach (( link ) => { let text = link . g…" at bounding box center [314, 163] width 316 height 206
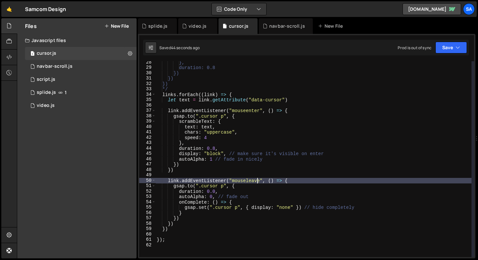
click at [242, 187] on div "}, duration: 0.8 }) }) }) */ links . forEach (( link ) => { let text = link . g…" at bounding box center [314, 163] width 316 height 206
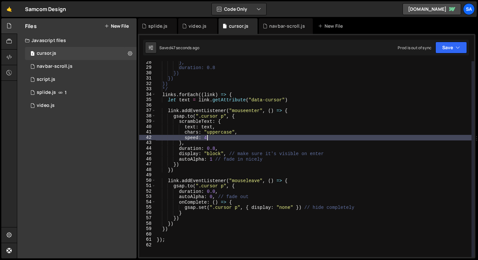
click at [232, 136] on div "}, duration: 0.8 }) }) }) */ links . forEach (( link ) => { let text = link . g…" at bounding box center [314, 163] width 316 height 206
click at [247, 118] on div "}, duration: 0.8 }) }) }) */ links . forEach (( link ) => { let text = link . g…" at bounding box center [314, 163] width 316 height 206
type textarea "[DOMAIN_NAME](".cursor p", {"
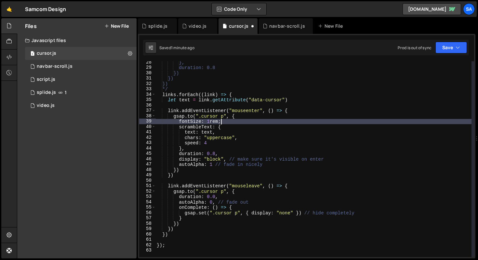
scroll to position [0, 4]
click at [307, 167] on div "}, duration: 0.8 }) }) }) */ links . forEach (( link ) => { let text = link . g…" at bounding box center [314, 163] width 316 height 206
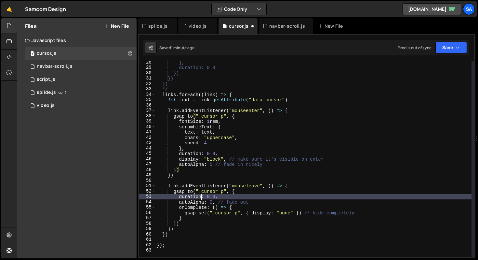
click at [201, 195] on div "}, duration: 0.8 }) }) }) */ links . forEach (( link ) => { let text = link . g…" at bounding box center [314, 163] width 316 height 206
click at [269, 190] on div "}, duration: 0.8 }) }) }) */ links . forEach (( link ) => { let text = link . g…" at bounding box center [314, 163] width 316 height 206
type textarea "[DOMAIN_NAME](".cursor p", {"
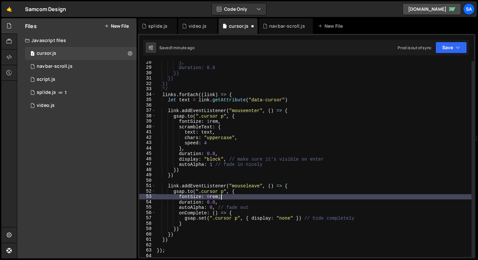
scroll to position [0, 4]
click at [217, 196] on div "}, duration: 0.8 }) }) }) */ links . forEach (( link ) => { let text = link . g…" at bounding box center [314, 163] width 316 height 206
click at [207, 196] on div "}, duration: 0.8 }) }) }) */ links . forEach (( link ) => { let text = link . g…" at bounding box center [314, 163] width 316 height 206
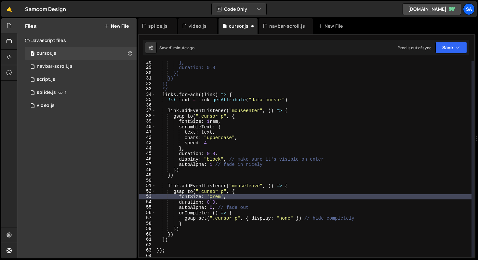
click at [208, 121] on div "}, duration: 0.8 }) }) }) */ links . forEach (( link ) => { let text = link . g…" at bounding box center [314, 163] width 316 height 206
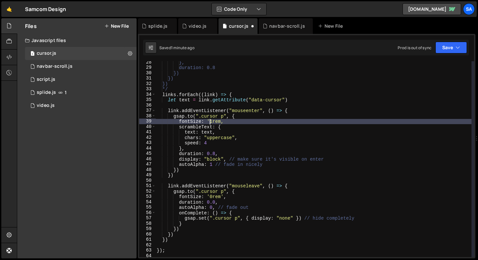
click at [222, 120] on div "}, duration: 0.8 }) }) }) */ links . forEach (( link ) => { let text = link . g…" at bounding box center [314, 163] width 316 height 206
click at [455, 45] on button "Save" at bounding box center [452, 48] width 32 height 12
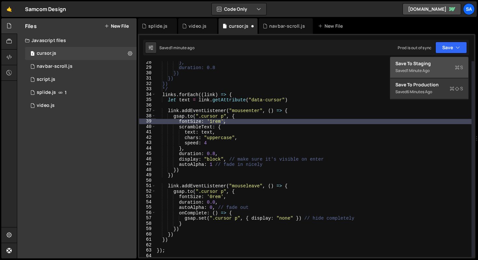
click at [436, 62] on div "Save to Staging S" at bounding box center [430, 63] width 68 height 7
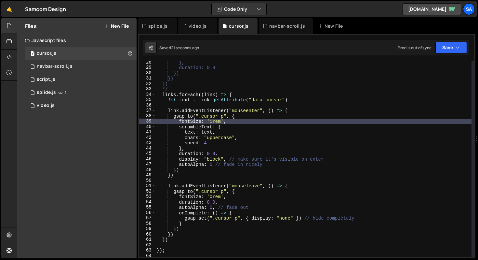
scroll to position [0, 4]
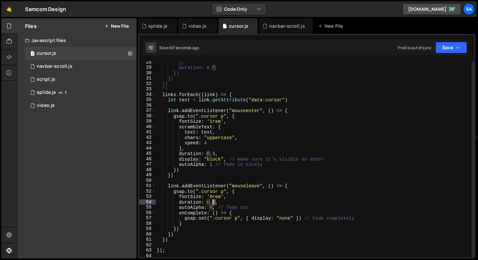
click at [213, 203] on div "}, duration: 0.8 }) }) }) */ links . forEach (( link ) => { let text = link . g…" at bounding box center [314, 163] width 316 height 206
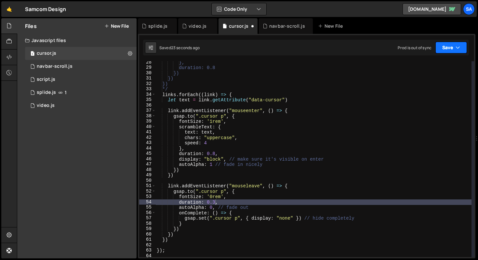
click at [450, 53] on button "Save" at bounding box center [452, 48] width 32 height 12
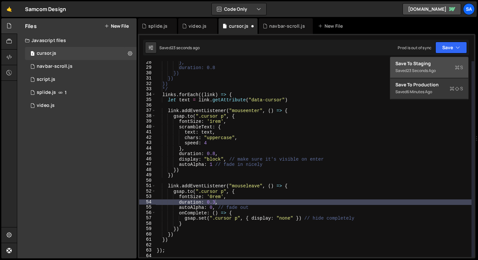
click at [415, 65] on div "Save to Staging S" at bounding box center [430, 63] width 68 height 7
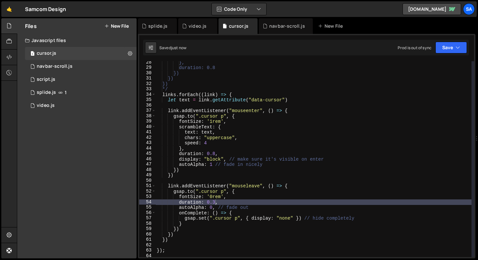
click at [214, 200] on div "}, duration: 0.8 }) }) }) */ links . forEach (( link ) => { let text = link . g…" at bounding box center [314, 163] width 316 height 206
click at [454, 53] on button "Save" at bounding box center [452, 48] width 32 height 12
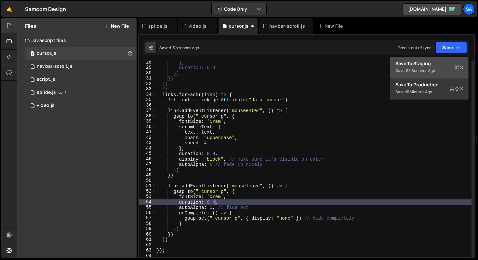
click at [434, 65] on div "Save to Staging S" at bounding box center [430, 63] width 68 height 7
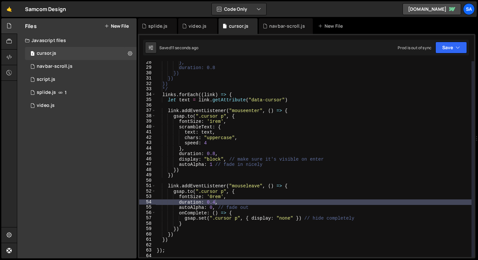
click at [226, 204] on div "}, duration: 0.8 }) }) }) */ links . forEach (( link ) => { let text = link . g…" at bounding box center [314, 163] width 316 height 206
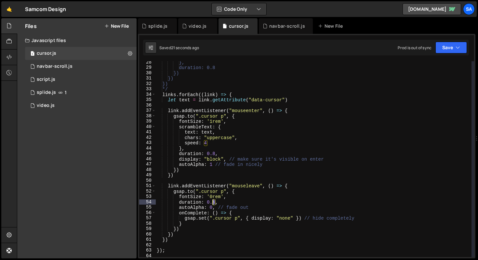
click at [213, 202] on div "}, duration: 0.8 }) }) }) */ links . forEach (( link ) => { let text = link . g…" at bounding box center [314, 163] width 316 height 206
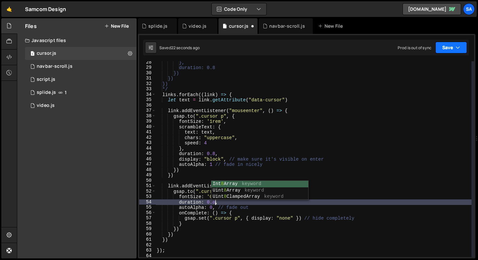
click at [451, 43] on button "Save" at bounding box center [452, 48] width 32 height 12
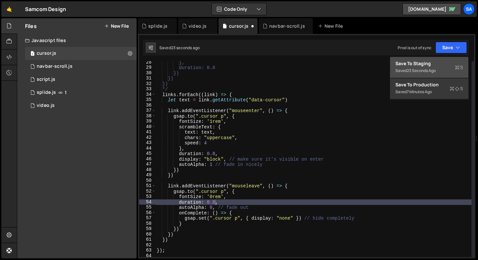
click at [416, 66] on div "Save to Staging S" at bounding box center [430, 63] width 68 height 7
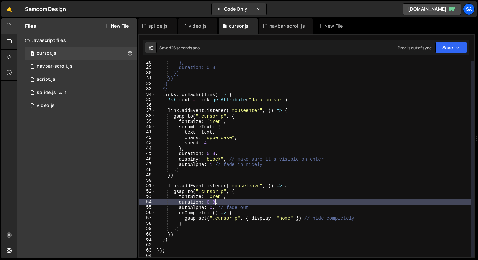
click at [216, 202] on div "}, duration: 0.8 }) }) }) */ links . forEach (( link ) => { let text = link . g…" at bounding box center [314, 163] width 316 height 206
click at [453, 43] on button "Save" at bounding box center [452, 48] width 32 height 12
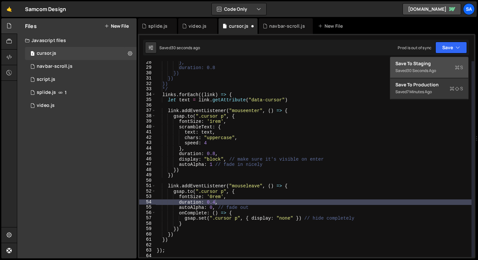
click at [439, 62] on div "Save to Staging S" at bounding box center [430, 63] width 68 height 7
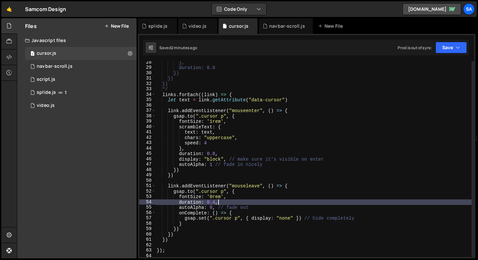
click at [240, 202] on div "}, duration: 0.8 }) }) }) */ links . forEach (( link ) => { let text = link . g…" at bounding box center [314, 163] width 316 height 206
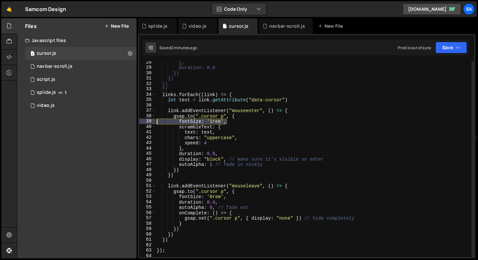
drag, startPoint x: 224, startPoint y: 122, endPoint x: 150, endPoint y: 123, distance: 73.5
click at [150, 123] on div "duration: 0.4, 28 29 30 31 32 33 34 35 36 37 38 39 40 41 42 43 44 45 46 47 48 4…" at bounding box center [306, 159] width 335 height 196
type textarea "fontSize: '1rem',"
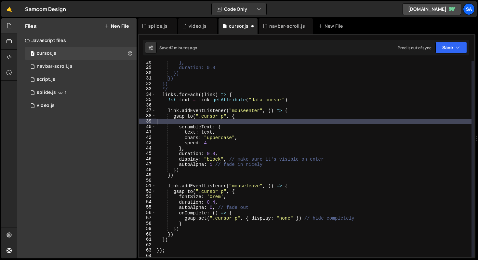
scroll to position [0, 0]
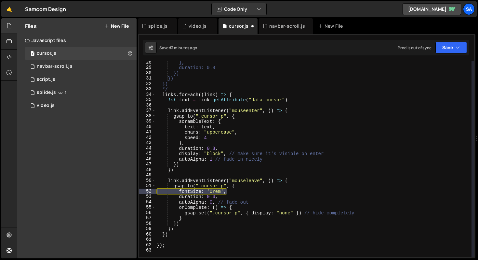
drag, startPoint x: 248, startPoint y: 194, endPoint x: 139, endPoint y: 192, distance: 109.0
click at [139, 192] on div "1 Type cmd + s to save your Javascript file. הההההההההההההההההההההההההההההההההה…" at bounding box center [307, 146] width 338 height 224
type textarea "fontSize: '0rem',"
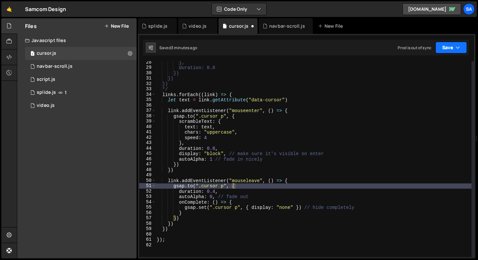
click at [448, 50] on button "Save" at bounding box center [452, 48] width 32 height 12
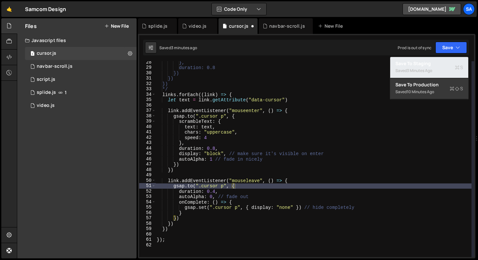
click at [416, 71] on div "3 minutes ago" at bounding box center [419, 71] width 25 height 6
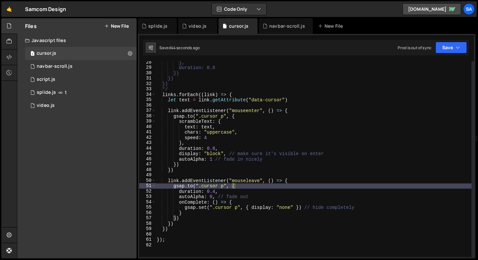
click at [252, 145] on div "}, duration: 0.8 }) }) }) */ links . forEach (( link ) => { let text = link . g…" at bounding box center [314, 163] width 316 height 206
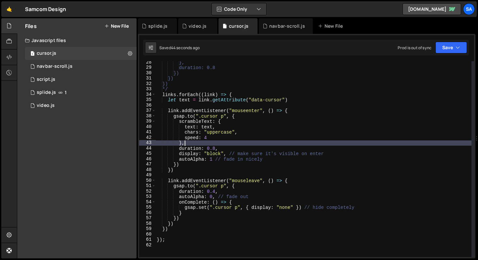
click at [250, 147] on div "}, duration: 0.8 }) }) }) */ links . forEach (( link ) => { let text = link . g…" at bounding box center [314, 163] width 316 height 206
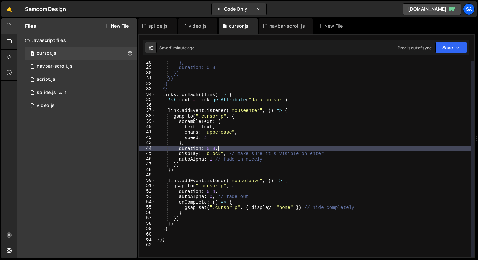
click at [229, 196] on div "}, duration: 0.8 }) }) }) */ links . forEach (( link ) => { let text = link . g…" at bounding box center [314, 163] width 316 height 206
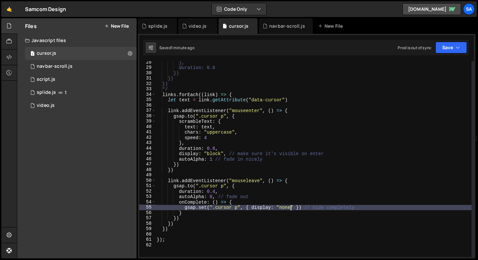
click at [290, 208] on div "}, duration: 0.8 }) }) }) */ links . forEach (( link ) => { let text = link . g…" at bounding box center [314, 163] width 316 height 206
click at [362, 204] on div "}, duration: 0.8 }) }) }) */ links . forEach (( link ) => { let text = link . g…" at bounding box center [314, 163] width 316 height 206
click at [365, 206] on div "}, duration: 0.8 }) }) }) */ links . forEach (( link ) => { let text = link . g…" at bounding box center [314, 163] width 316 height 206
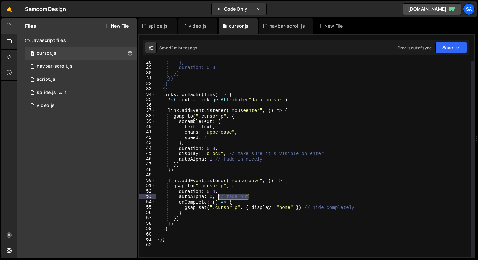
drag, startPoint x: 260, startPoint y: 197, endPoint x: 219, endPoint y: 198, distance: 41.0
click at [219, 198] on div "}, duration: 0.8 }) }) }) */ links . forEach (( link ) => { let text = link . g…" at bounding box center [314, 163] width 316 height 206
click at [215, 192] on div "}, duration: 0.8 }) }) }) */ links . forEach (( link ) => { let text = link . g…" at bounding box center [314, 163] width 316 height 206
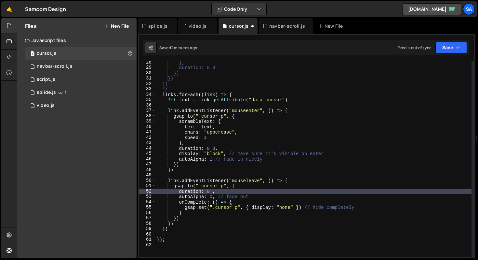
scroll to position [0, 4]
click at [324, 193] on div "}, duration: 0.8 }) }) }) */ links . forEach (( link ) => { let text = link . g…" at bounding box center [314, 163] width 316 height 206
type textarea "duration: 0.0,"
click at [443, 52] on button "Save" at bounding box center [452, 48] width 32 height 12
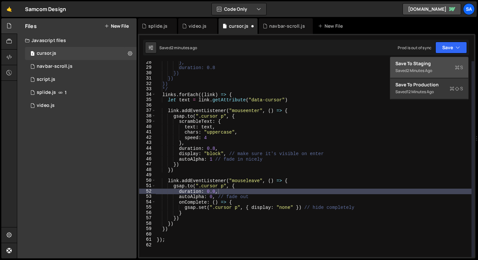
click at [429, 63] on div "Save to Staging S" at bounding box center [430, 63] width 68 height 7
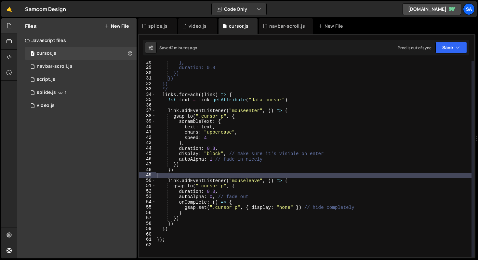
click at [294, 173] on div "}, duration: 0.8 }) }) }) */ links . forEach (( link ) => { let text = link . g…" at bounding box center [314, 163] width 316 height 206
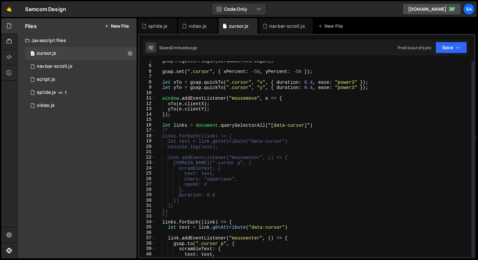
scroll to position [20, 0]
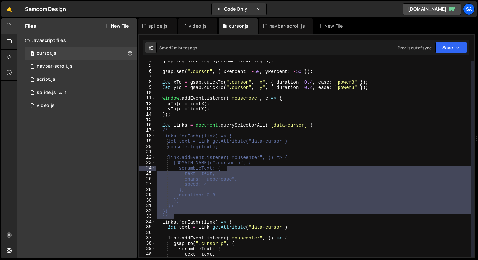
drag, startPoint x: 187, startPoint y: 217, endPoint x: 301, endPoint y: 167, distance: 125.3
click at [301, 167] on div "gsap . registerPlugin ( ScrambleTextPlugin ) ; gsap . set ( ".cursor" , { xPerc…" at bounding box center [314, 161] width 316 height 206
click at [302, 168] on div "gsap . registerPlugin ( ScrambleTextPlugin ) ; gsap . set ( ".cursor" , { xPerc…" at bounding box center [314, 159] width 316 height 196
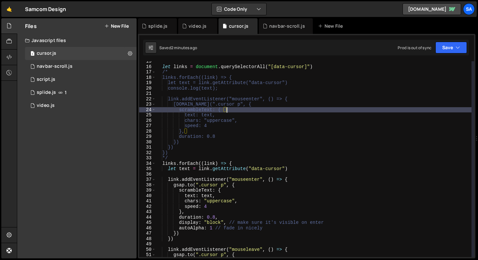
scroll to position [120, 0]
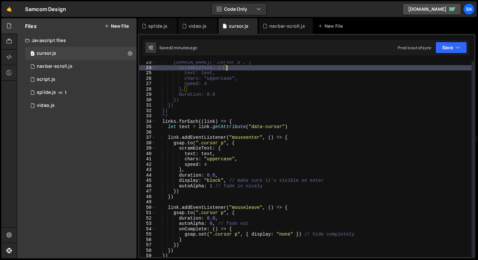
click at [303, 145] on div "[DOMAIN_NAME](".cursor p", { scrambleText: { text: text, chars: "uppercase", sp…" at bounding box center [314, 163] width 316 height 206
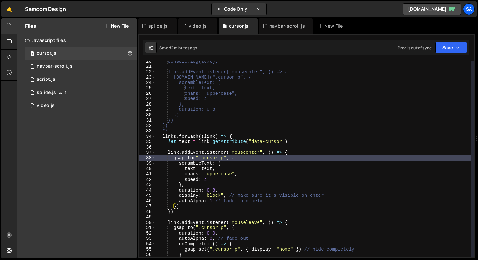
scroll to position [74, 0]
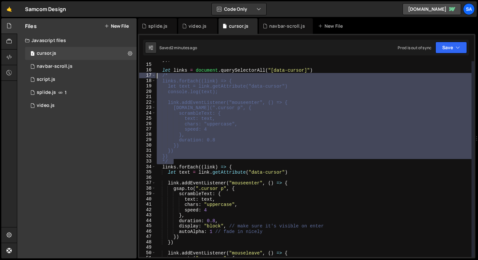
drag, startPoint x: 178, startPoint y: 162, endPoint x: 139, endPoint y: 76, distance: 94.6
click at [139, 76] on div "1 Type cmd + s to save your Javascript file. הההההההההההההההההההההההההההההההההה…" at bounding box center [307, 146] width 338 height 224
type textarea "/* links.forEach((link) => {"
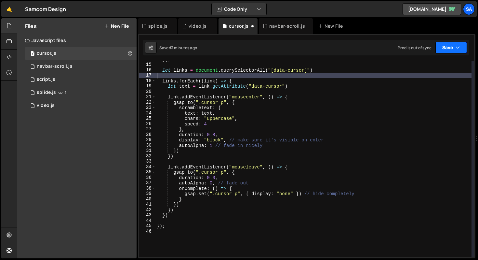
click at [454, 47] on button "Save" at bounding box center [452, 48] width 32 height 12
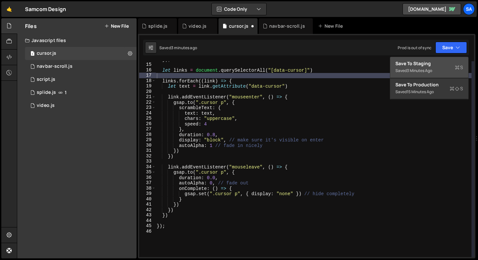
click at [440, 58] on button "Save to Staging S Saved 3 minutes ago" at bounding box center [429, 67] width 78 height 21
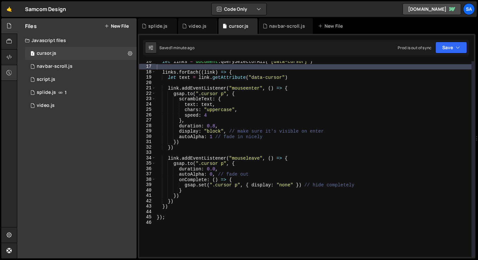
scroll to position [0, 0]
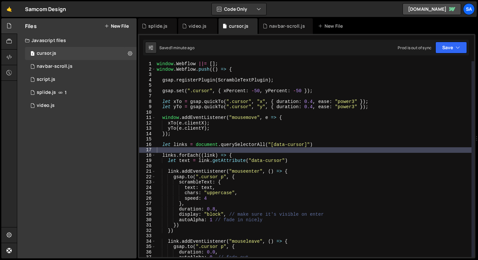
click at [331, 142] on div "window . Webflow ||= [ ] ; window . Webflow . push (( ) => { gsap . registerPlu…" at bounding box center [314, 164] width 316 height 206
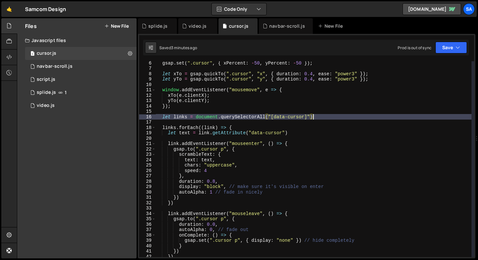
scroll to position [48, 0]
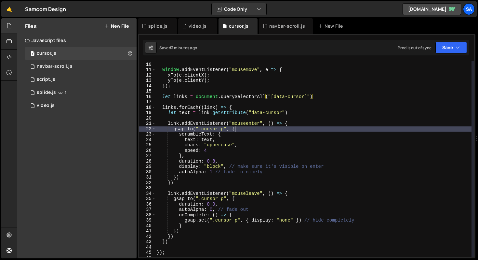
click at [316, 130] on div "let yTo = gsap . quickTo ( ".cursor" , "y" , { duration : 0.4 , ease : "power3"…" at bounding box center [314, 159] width 316 height 206
click at [231, 206] on div "let yTo = gsap . quickTo ( ".cursor" , "y" , { duration : 0.4 , ease : "power3"…" at bounding box center [314, 159] width 316 height 206
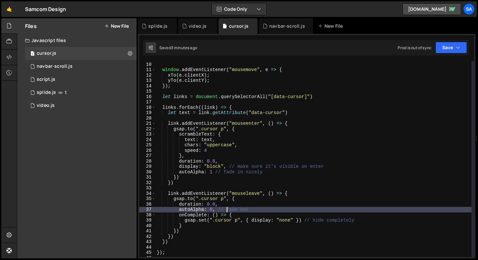
click at [228, 208] on div "let yTo = gsap . quickTo ( ".cursor" , "y" , { duration : 0.4 , ease : "power3"…" at bounding box center [314, 159] width 316 height 206
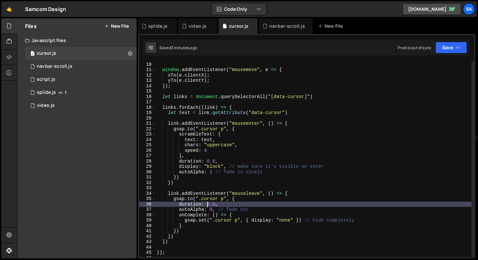
click at [208, 202] on div "let yTo = gsap . quickTo ( ".cursor" , "y" , { duration : 0.4 , ease : "power3"…" at bounding box center [314, 159] width 316 height 206
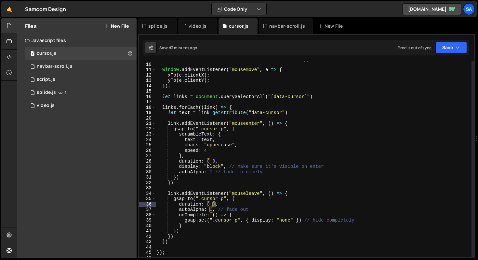
click at [214, 202] on div "let yTo = gsap . quickTo ( ".cursor" , "y" , { duration : 0.4 , ease : "power3"…" at bounding box center [314, 159] width 316 height 206
click at [260, 207] on div "let yTo = gsap . quickTo ( ".cursor" , "y" , { duration : 0.4 , ease : "power3"…" at bounding box center [314, 159] width 316 height 206
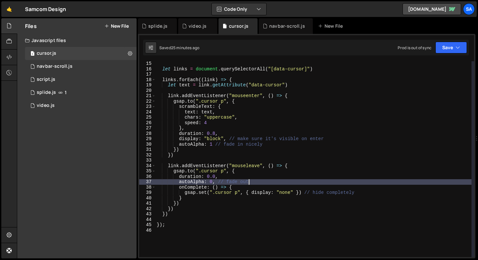
scroll to position [75, 0]
click at [220, 125] on div "let links = document . querySelectorAll ( "[data-cursor]" ) links . forEach (( …" at bounding box center [314, 164] width 316 height 206
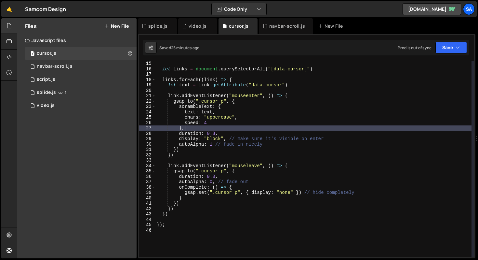
click at [219, 120] on div "let links = document . querySelectorAll ( "[data-cursor]" ) links . forEach (( …" at bounding box center [314, 164] width 316 height 206
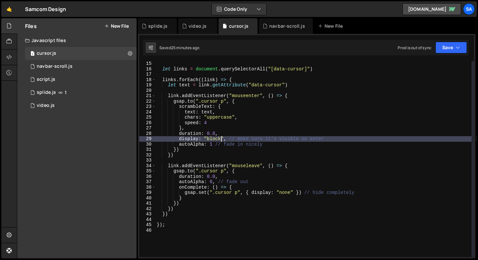
click at [222, 136] on div "let links = document . querySelectorAll ( "[data-cursor]" ) links . forEach (( …" at bounding box center [314, 164] width 316 height 206
click at [223, 122] on div "let links = document . querySelectorAll ( "[data-cursor]" ) links . forEach (( …" at bounding box center [314, 164] width 316 height 206
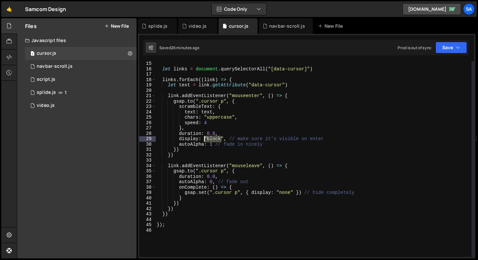
drag, startPoint x: 222, startPoint y: 140, endPoint x: 211, endPoint y: 139, distance: 10.7
click at [206, 140] on div "let links = document . querySelectorAll ( "[data-cursor]" ) links . forEach (( …" at bounding box center [314, 164] width 316 height 206
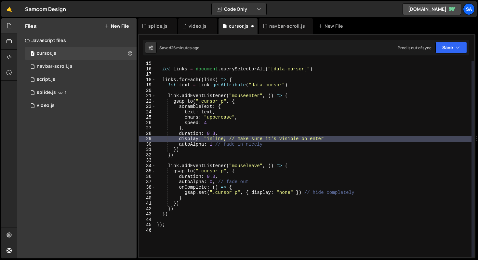
scroll to position [0, 5]
click at [451, 44] on button "Save" at bounding box center [452, 48] width 32 height 12
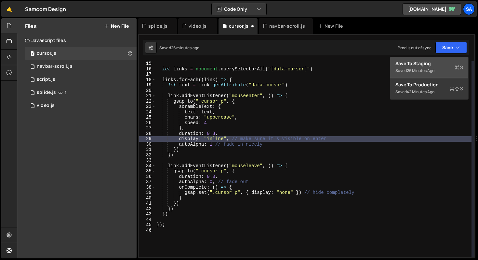
click at [433, 66] on div "Save to Staging S" at bounding box center [430, 63] width 68 height 7
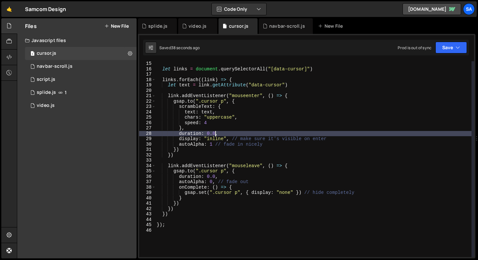
click at [214, 131] on div "let links = document . querySelectorAll ( "[data-cursor]" ) links . forEach (( …" at bounding box center [314, 164] width 316 height 206
click at [455, 50] on button "Save" at bounding box center [452, 48] width 32 height 12
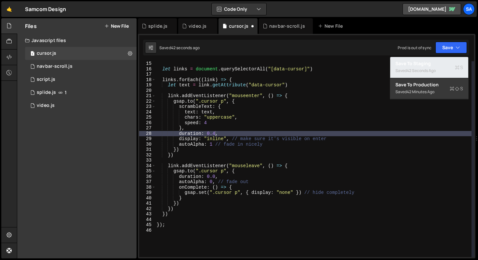
drag, startPoint x: 431, startPoint y: 64, endPoint x: 435, endPoint y: 64, distance: 3.6
click at [431, 64] on div "Save to Staging S" at bounding box center [430, 63] width 68 height 7
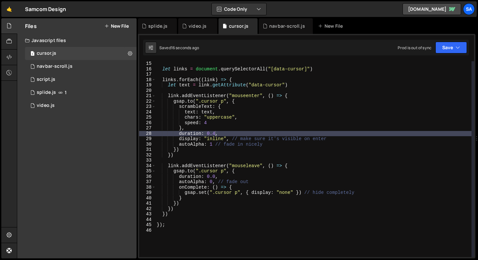
click at [210, 145] on div "let links = document . querySelectorAll ( "[data-cursor]" ) links . forEach (( …" at bounding box center [314, 164] width 316 height 206
click at [218, 133] on div "let links = document . querySelectorAll ( "[data-cursor]" ) links . forEach (( …" at bounding box center [314, 164] width 316 height 206
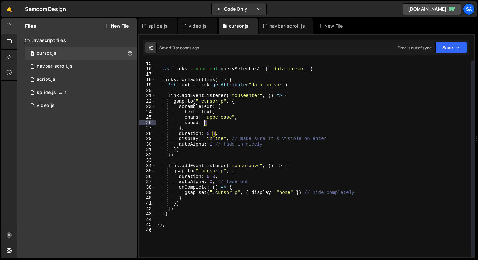
drag, startPoint x: 209, startPoint y: 124, endPoint x: 205, endPoint y: 124, distance: 4.6
click at [205, 124] on div "let links = document . querySelectorAll ( "[data-cursor]" ) links . forEach (( …" at bounding box center [314, 164] width 316 height 206
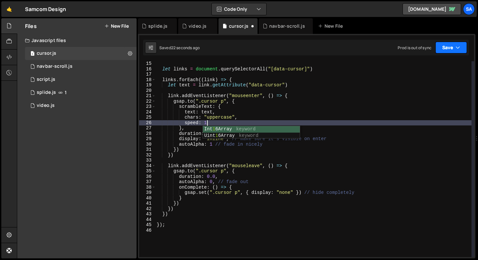
click at [453, 48] on button "Save" at bounding box center [452, 48] width 32 height 12
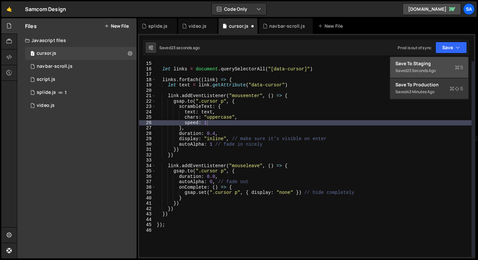
click at [437, 62] on div "Save to Staging S" at bounding box center [430, 63] width 68 height 7
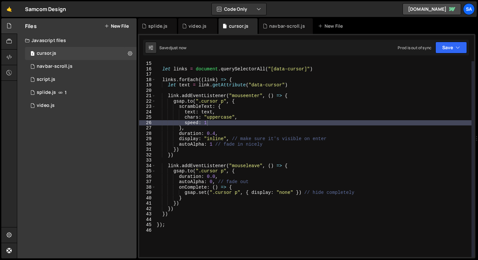
click at [215, 177] on div "let links = document . querySelectorAll ( "[data-cursor]" ) links . forEach (( …" at bounding box center [314, 164] width 316 height 206
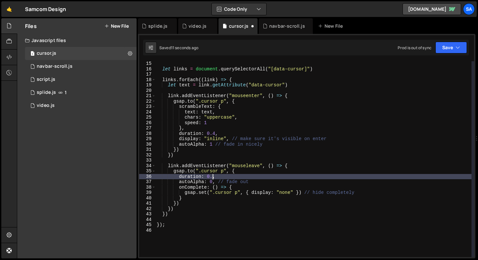
scroll to position [0, 4]
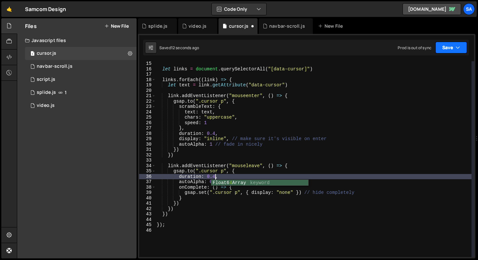
click at [445, 47] on button "Save" at bounding box center [452, 48] width 32 height 12
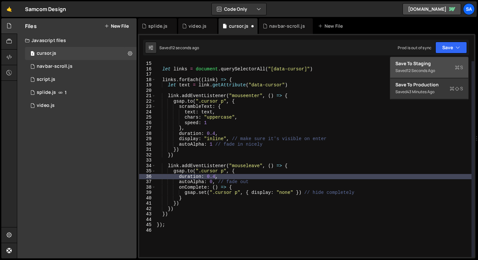
click at [424, 63] on div "Save to Staging S" at bounding box center [430, 63] width 68 height 7
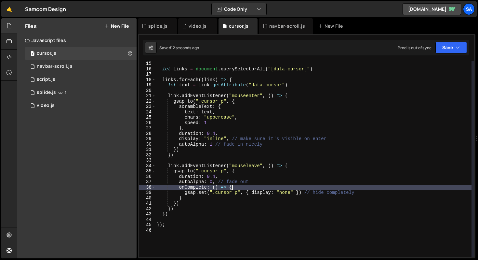
click at [253, 186] on div "let links = document . querySelectorAll ( "[data-cursor]" ) links . forEach (( …" at bounding box center [314, 164] width 316 height 206
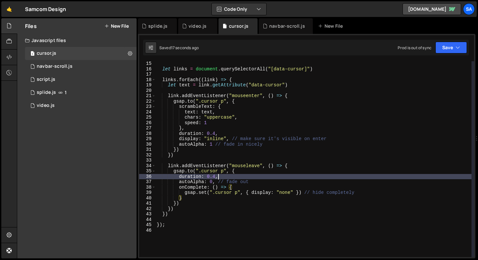
click at [237, 176] on div "let links = document . querySelectorAll ( "[data-cursor]" ) links . forEach (( …" at bounding box center [314, 164] width 316 height 206
click at [212, 181] on div "let links = document . querySelectorAll ( "[data-cursor]" ) links . forEach (( …" at bounding box center [314, 164] width 316 height 206
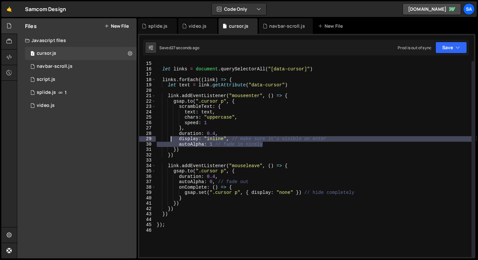
drag, startPoint x: 273, startPoint y: 142, endPoint x: 172, endPoint y: 141, distance: 101.2
click at [172, 141] on div "let links = document . querySelectorAll ( "[data-cursor]" ) links . forEach (( …" at bounding box center [314, 164] width 316 height 206
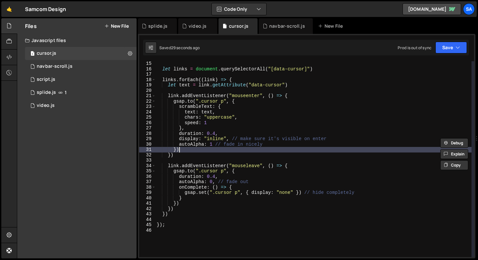
click at [223, 147] on div "let links = document . querySelectorAll ( "[data-cursor]" ) links . forEach (( …" at bounding box center [314, 164] width 316 height 206
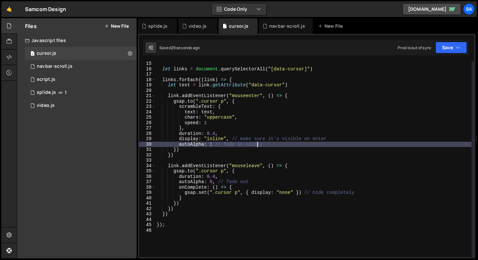
click at [257, 145] on div "let links = document . querySelectorAll ( "[data-cursor]" ) links . forEach (( …" at bounding box center [314, 164] width 316 height 206
type textarea "autoAlpha: 1 // fade in nicely"
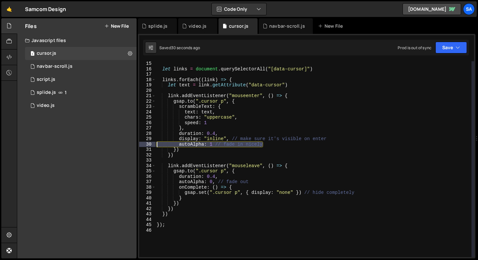
drag, startPoint x: 280, startPoint y: 144, endPoint x: 139, endPoint y: 142, distance: 141.9
click at [139, 142] on div "1 Type cmd + s to save your Javascript file. הההההההההההההההההההההההההההההההההה…" at bounding box center [307, 146] width 338 height 224
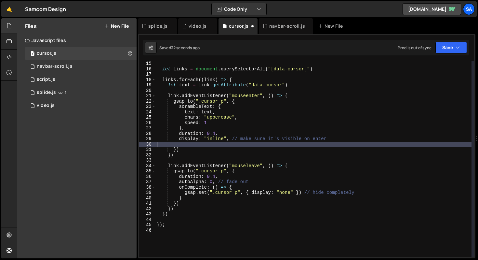
scroll to position [0, 0]
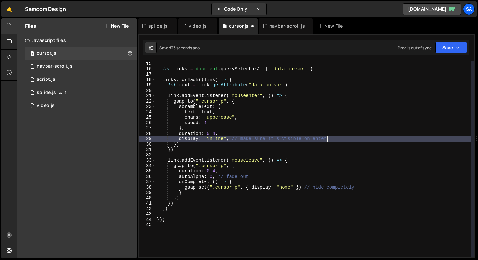
click at [245, 109] on div "let links = document . querySelectorAll ( "[data-cursor]" ) links . forEach (( …" at bounding box center [314, 164] width 316 height 206
type textarea "scrambleText: {"
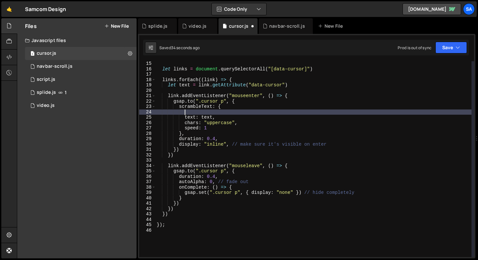
scroll to position [0, 2]
paste textarea "autoAlpha: 1 // fade in nicely"
click at [207, 111] on div "let links = document . querySelectorAll ( "[data-cursor]" ) links . forEach (( …" at bounding box center [314, 164] width 316 height 206
type textarea "autoAlpha: 1 // fade in nicely"
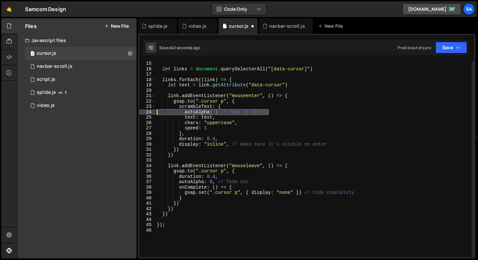
drag, startPoint x: 229, startPoint y: 110, endPoint x: 149, endPoint y: 110, distance: 80.7
click at [149, 110] on div "autoAlpha: 1 // fade in nicely 15 16 17 18 19 20 21 22 23 24 25 26 27 28 29 30 …" at bounding box center [306, 159] width 335 height 196
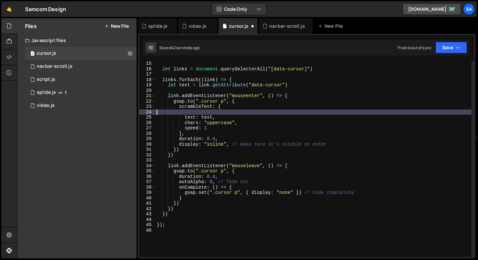
scroll to position [0, 0]
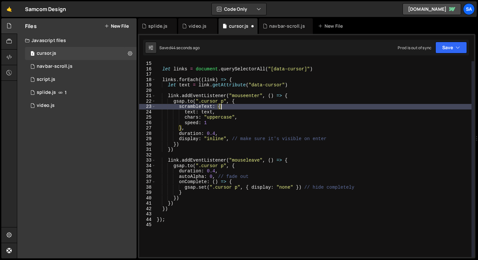
click at [243, 103] on div "let links = document . querySelectorAll ( "[data-cursor]" ) links . forEach (( …" at bounding box center [314, 164] width 316 height 206
type textarea "[DOMAIN_NAME](".cursor p", {"
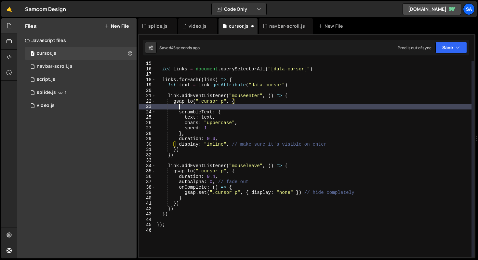
scroll to position [0, 1]
paste textarea "autoAlpha: 1 // fade in nicely"
click at [208, 107] on div "let links = document . querySelectorAll ( "[data-cursor]" ) links . forEach (( …" at bounding box center [314, 164] width 316 height 206
click at [226, 104] on div "let links = document . querySelectorAll ( "[data-cursor]" ) links . forEach (( …" at bounding box center [314, 164] width 316 height 206
click at [213, 107] on div "let links = document . querySelectorAll ( "[data-cursor]" ) links . forEach (( …" at bounding box center [314, 164] width 316 height 206
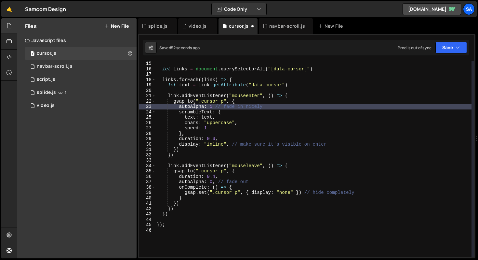
scroll to position [0, 4]
click at [450, 46] on button "Save" at bounding box center [452, 48] width 32 height 12
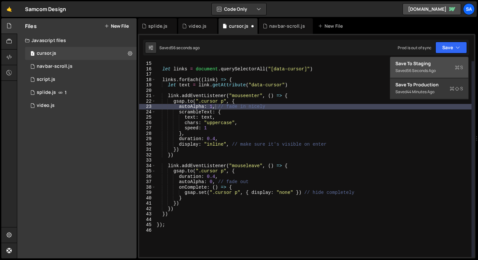
click at [438, 63] on div "Save to Staging S" at bounding box center [430, 63] width 68 height 7
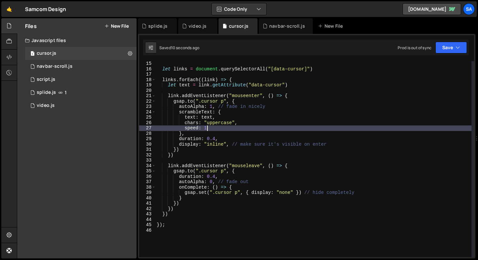
click at [211, 129] on div "let links = document . querySelectorAll ( "[data-cursor]" ) links . forEach (( …" at bounding box center [314, 164] width 316 height 206
click at [305, 114] on div "let links = document . querySelectorAll ( "[data-cursor]" ) links . forEach (( …" at bounding box center [314, 164] width 316 height 206
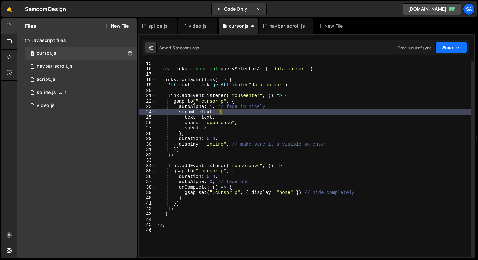
click at [440, 50] on button "Save" at bounding box center [452, 48] width 32 height 12
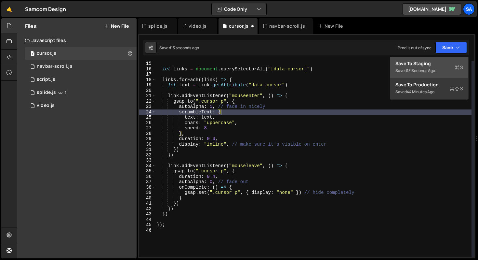
click at [422, 61] on div "Save to Staging S" at bounding box center [430, 63] width 68 height 7
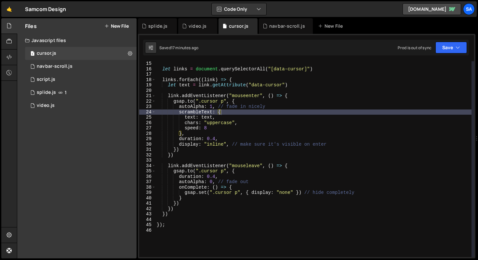
scroll to position [0, 0]
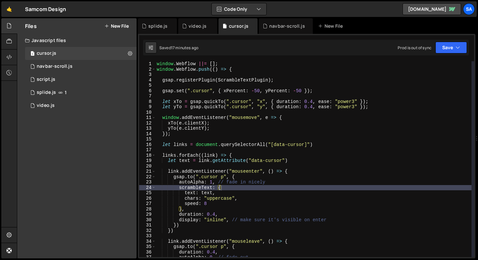
click at [385, 102] on div "window . Webflow ||= [ ] ; window . Webflow . push (( ) => { gsap . registerPlu…" at bounding box center [314, 164] width 316 height 206
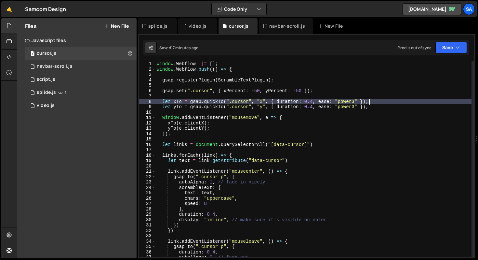
click at [380, 106] on div "window . Webflow ||= [ ] ; window . Webflow . push (( ) => { gsap . registerPlu…" at bounding box center [314, 164] width 316 height 206
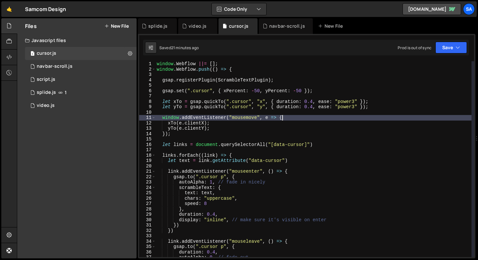
click at [307, 117] on div "window . Webflow ||= [ ] ; window . Webflow . push (( ) => { gsap . registerPlu…" at bounding box center [314, 164] width 316 height 206
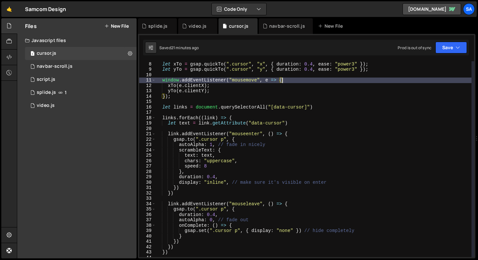
scroll to position [48, 0]
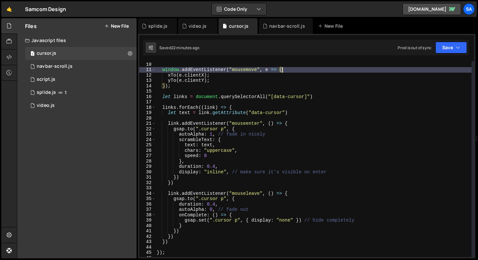
click at [274, 133] on div "let yTo = gsap . quickTo ( ".cursor" , "y" , { duration : 0.4 , ease : "power3"…" at bounding box center [314, 159] width 316 height 206
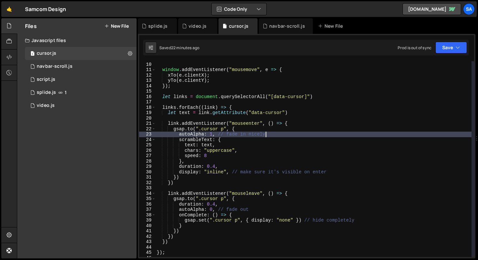
click at [331, 122] on div "let yTo = gsap . quickTo ( ".cursor" , "y" , { duration : 0.4 , ease : "power3"…" at bounding box center [314, 159] width 316 height 206
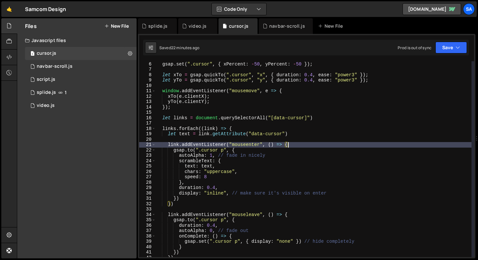
scroll to position [0, 0]
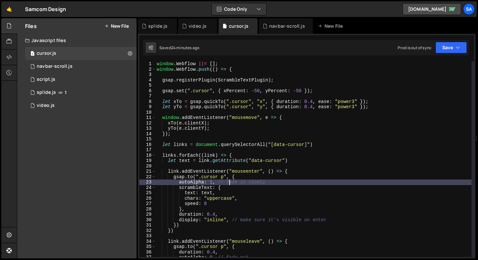
click at [229, 181] on div "window . Webflow ||= [ ] ; window . Webflow . push (( ) => { gsap . registerPlu…" at bounding box center [314, 164] width 316 height 206
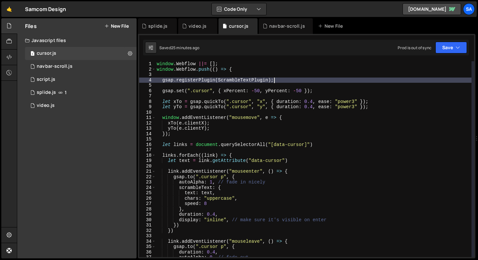
click at [312, 81] on div "window . Webflow ||= [ ] ; window . Webflow . push (( ) => { gsap . registerPlu…" at bounding box center [314, 164] width 316 height 206
type textarea "gsap.registerPlugin(ScrambleTextPlugin);"
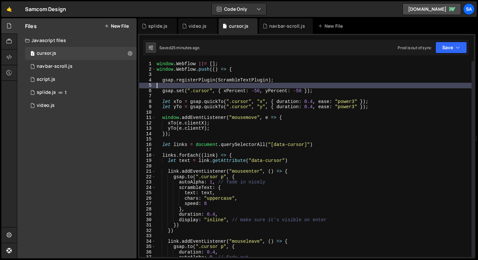
click at [324, 88] on div "window . Webflow ||= [ ] ; window . Webflow . push (( ) => { gsap . registerPlu…" at bounding box center [314, 164] width 316 height 206
click at [318, 96] on div "window . Webflow ||= [ ] ; window . Webflow . push (( ) => { gsap . registerPlu…" at bounding box center [314, 164] width 316 height 206
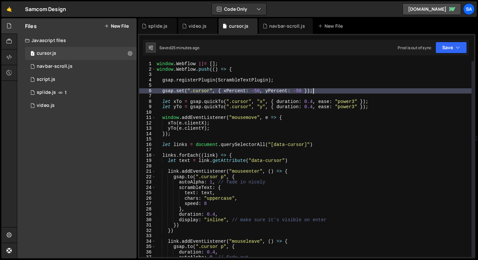
click at [320, 93] on div "window . Webflow ||= [ ] ; window . Webflow . push (( ) => { gsap . registerPlu…" at bounding box center [314, 164] width 316 height 206
click at [315, 92] on div "window . Webflow ||= [ ] ; window . Webflow . push (( ) => { gsap . registerPlu…" at bounding box center [314, 164] width 316 height 206
click at [253, 119] on div "window . Webflow ||= [ ] ; window . Webflow . push (( ) => { gsap . registerPlu…" at bounding box center [314, 164] width 316 height 206
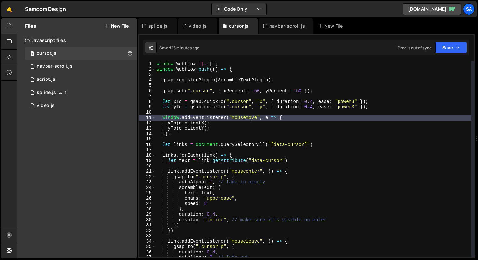
click at [253, 123] on div "window . Webflow ||= [ ] ; window . Webflow . push (( ) => { gsap . registerPlu…" at bounding box center [314, 164] width 316 height 206
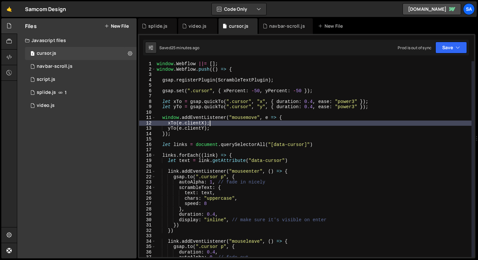
click at [245, 125] on div "window . Webflow ||= [ ] ; window . Webflow . push (( ) => { gsap . registerPlu…" at bounding box center [314, 164] width 316 height 206
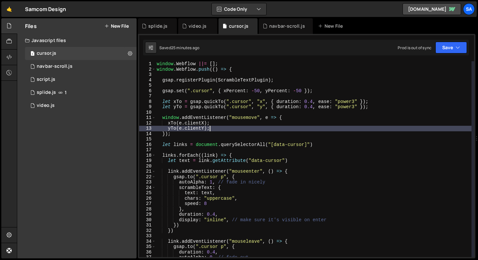
click at [237, 128] on div "window . Webflow ||= [ ] ; window . Webflow . push (( ) => { gsap . registerPlu…" at bounding box center [314, 164] width 316 height 206
click at [212, 143] on div "window . Webflow ||= [ ] ; window . Webflow . push (( ) => { gsap . registerPlu…" at bounding box center [314, 164] width 316 height 206
type textarea "let links = document.querySelectorAll("[data-cursor]")"
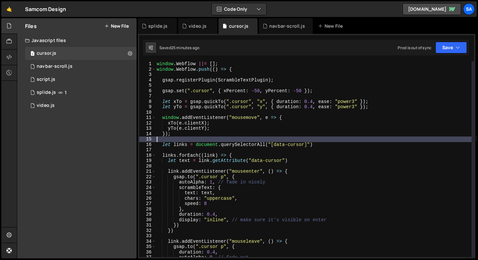
click at [213, 138] on div "window . Webflow ||= [ ] ; window . Webflow . push (( ) => { gsap . registerPlu…" at bounding box center [314, 164] width 316 height 206
click at [315, 143] on div "window . Webflow ||= [ ] ; window . Webflow . push (( ) => { gsap . registerPlu…" at bounding box center [314, 164] width 316 height 206
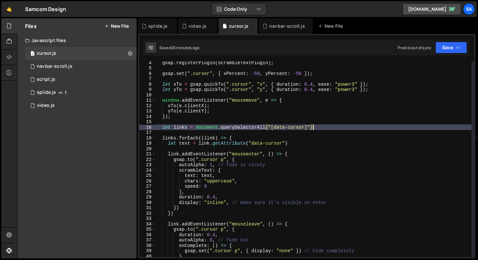
scroll to position [17, 0]
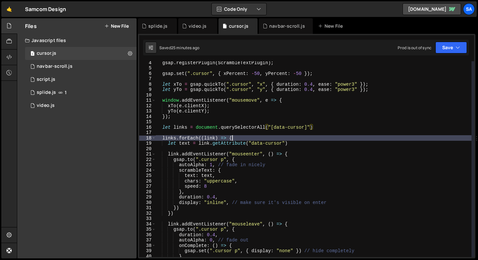
click at [313, 135] on div "gsap . registerPlugin ( ScrambleTextPlugin ) ; gsap . set ( ".cursor" , { xPerc…" at bounding box center [314, 163] width 316 height 206
type textarea "links.forEach((link) => {"
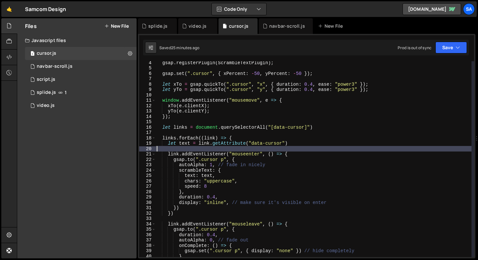
click at [309, 148] on div "gsap . registerPlugin ( ScrambleTextPlugin ) ; gsap . set ( ".cursor" , { xPerc…" at bounding box center [314, 163] width 316 height 206
click at [309, 143] on div "gsap . registerPlugin ( ScrambleTextPlugin ) ; gsap . set ( ".cursor" , { xPerc…" at bounding box center [314, 163] width 316 height 206
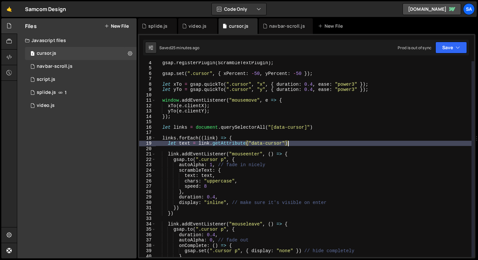
click at [298, 154] on div "gsap . registerPlugin ( ScrambleTextPlugin ) ; gsap . set ( ".cursor" , { xPerc…" at bounding box center [314, 163] width 316 height 206
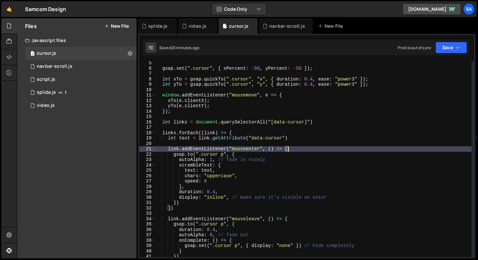
scroll to position [22, 0]
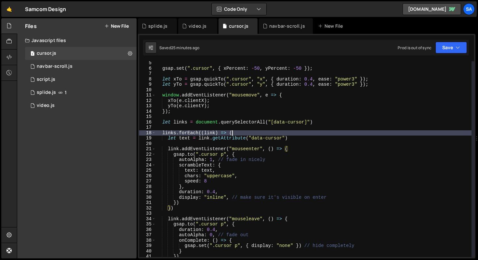
click at [290, 132] on div "gsap . set ( ".cursor" , { xPercent : - 50 , yPercent : - 50 }) ; let xTo = gsa…" at bounding box center [314, 163] width 316 height 206
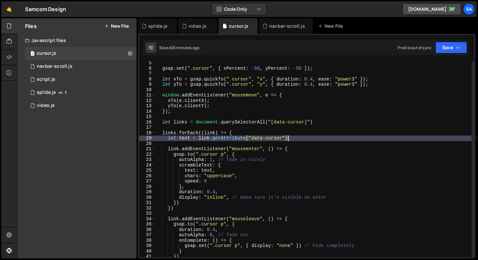
click at [292, 137] on div "gsap . set ( ".cursor" , { xPercent : - 50 , yPercent : - 50 }) ; let xTo = gsa…" at bounding box center [314, 163] width 316 height 206
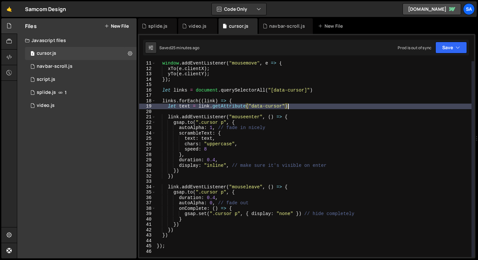
scroll to position [57, 0]
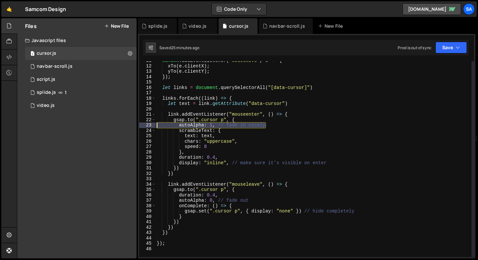
drag, startPoint x: 273, startPoint y: 126, endPoint x: 141, endPoint y: 126, distance: 131.4
click at [141, 126] on div "let text = link.getAttribute("data-cursor") 11 12 13 14 15 16 17 18 19 20 21 22…" at bounding box center [306, 159] width 335 height 196
click at [274, 136] on div "window . addEventListener ( "mousemove" , e => { xTo ( e . clientX ) ; yTo ( e …" at bounding box center [314, 161] width 316 height 206
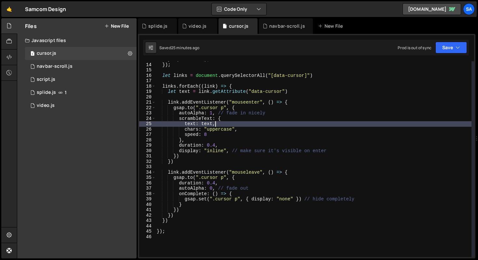
scroll to position [66, 0]
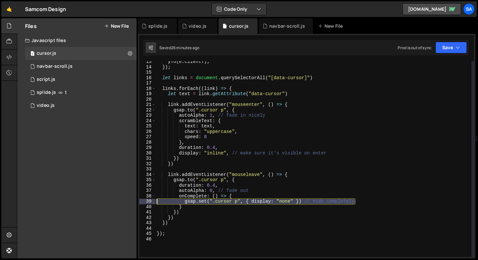
drag, startPoint x: 380, startPoint y: 202, endPoint x: 116, endPoint y: 200, distance: 263.9
click at [116, 200] on div "Files New File Javascript files 1 cursor.js 0 1 navbar-scroll.js 0 0 script.js …" at bounding box center [247, 138] width 461 height 240
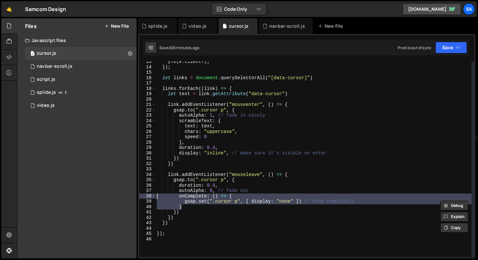
drag, startPoint x: 217, startPoint y: 208, endPoint x: 109, endPoint y: 197, distance: 107.9
click at [109, 197] on div "Files New File Javascript files 1 cursor.js 0 1 navbar-scroll.js 0 0 script.js …" at bounding box center [247, 138] width 461 height 240
click at [206, 203] on div "yTo ( e . clientY ) ; }) ; let links = document . querySelectorAll ( "[data-cur…" at bounding box center [314, 159] width 316 height 196
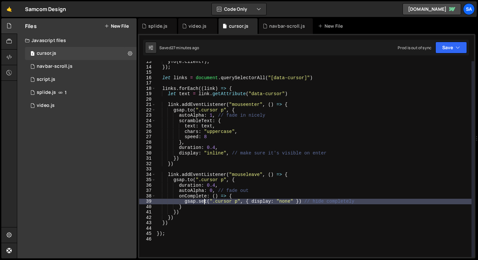
click at [250, 135] on div "yTo ( e . clientY ) ; }) ; let links = document . querySelectorAll ( "[data-cur…" at bounding box center [314, 162] width 316 height 206
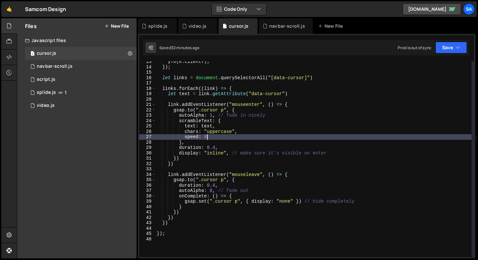
click at [239, 122] on div "yTo ( e . clientY ) ; }) ; let links = document . querySelectorAll ( "[data-cur…" at bounding box center [314, 162] width 316 height 206
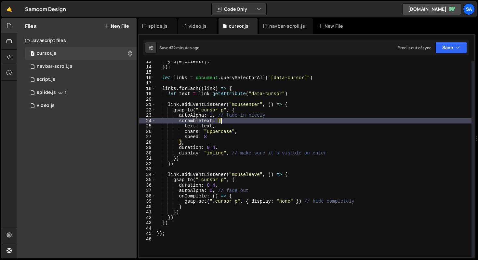
click at [246, 110] on div "yTo ( e . clientY ) ; }) ; let links = document . querySelectorAll ( "[data-cur…" at bounding box center [314, 162] width 316 height 206
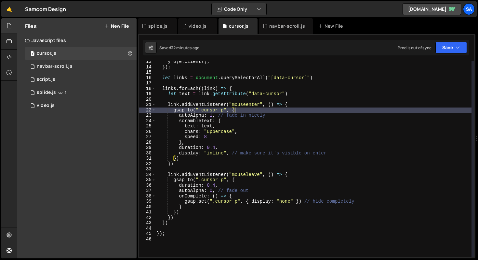
click at [309, 103] on div "yTo ( e . clientY ) ; }) ; let links = document . querySelectorAll ( "[data-cur…" at bounding box center [314, 162] width 316 height 206
type textarea "link.addEventListener("mouseenter", () => {"
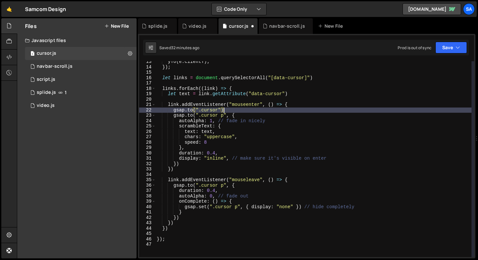
scroll to position [0, 4]
type textarea "[DOMAIN_NAME](".cursor"), {"
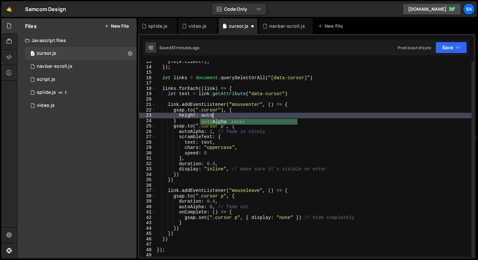
scroll to position [0, 4]
type textarea "height: auto,"
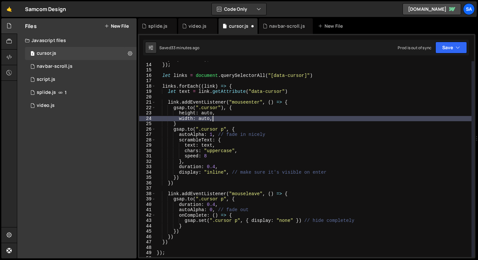
scroll to position [69, 0]
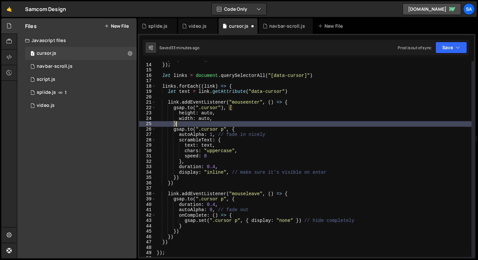
click at [183, 122] on div "yTo ( e . clientY ) ; }) ; let links = document . querySelectorAll ( "[data-cur…" at bounding box center [314, 160] width 316 height 206
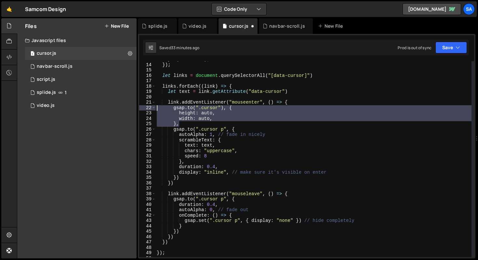
drag, startPoint x: 183, startPoint y: 124, endPoint x: 140, endPoint y: 107, distance: 46.8
click at [140, 107] on div "}, 13 14 15 16 17 18 19 20 21 22 23 24 25 26 27 28 29 30 31 32 33 34 35 36 37 3…" at bounding box center [306, 159] width 335 height 196
click at [296, 193] on div "yTo ( e . clientY ) ; }) ; let links = document . querySelectorAll ( "[data-cur…" at bounding box center [314, 160] width 316 height 206
type textarea "link.addEventListener("mouseleave", () => {"
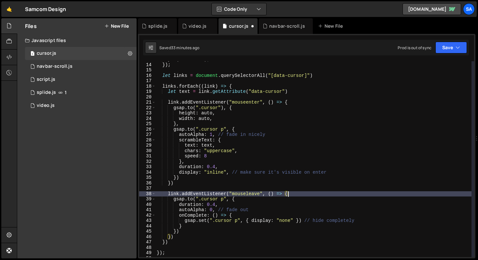
scroll to position [0, 1]
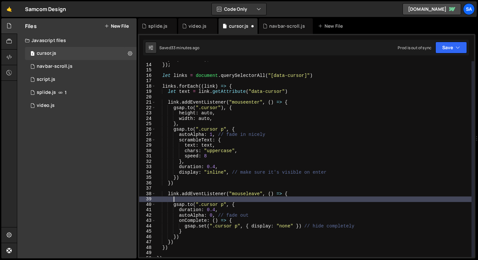
paste textarea "},"
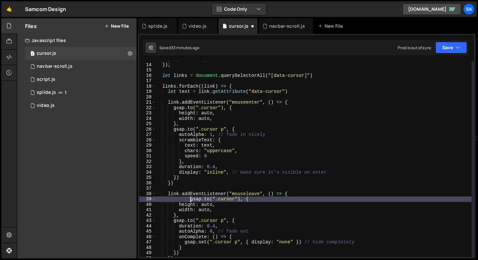
click at [189, 198] on div "yTo ( e . clientY ) ; }) ; let links = document . querySelectorAll ( "[data-cur…" at bounding box center [314, 160] width 316 height 206
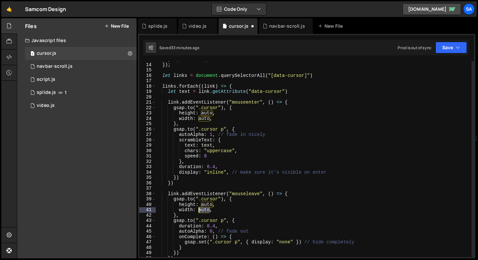
drag, startPoint x: 210, startPoint y: 210, endPoint x: 202, endPoint y: 209, distance: 7.5
click at [199, 210] on div "yTo ( e . clientY ) ; }) ; let links = document . querySelectorAll ( "[data-cur…" at bounding box center [314, 160] width 316 height 206
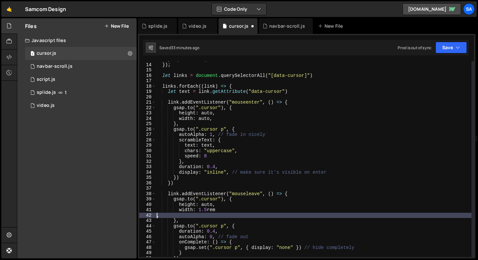
scroll to position [0, 0]
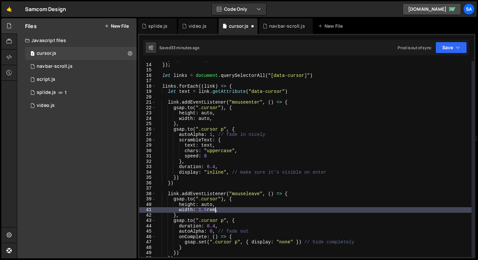
click at [202, 208] on div "yTo ( e . clientY ) ; }) ; let links = document . querySelectorAll ( "[data-cur…" at bounding box center [314, 160] width 316 height 206
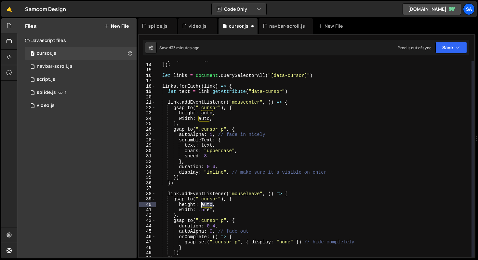
drag, startPoint x: 212, startPoint y: 204, endPoint x: 202, endPoint y: 203, distance: 10.2
click at [201, 204] on div "yTo ( e . clientY ) ; }) ; let links = document . querySelectorAll ( "[data-cur…" at bounding box center [314, 160] width 316 height 206
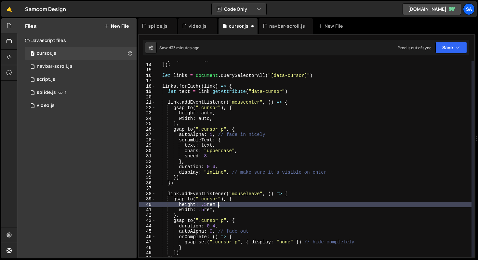
scroll to position [0, 4]
click at [201, 203] on div "yTo ( e . clientY ) ; }) ; let links = document . querySelectorAll ( "[data-cur…" at bounding box center [314, 160] width 316 height 206
click at [198, 210] on div "yTo ( e . clientY ) ; }) ; let links = document . querySelectorAll ( "[data-cur…" at bounding box center [314, 160] width 316 height 206
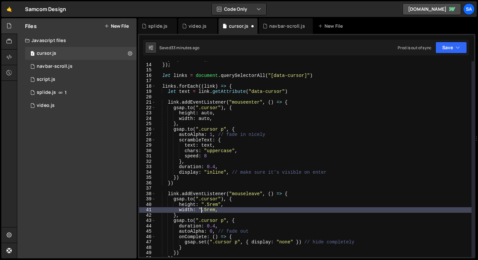
click at [216, 208] on div "yTo ( e . clientY ) ; }) ; let links = document . querySelectorAll ( "[data-cur…" at bounding box center [314, 160] width 316 height 206
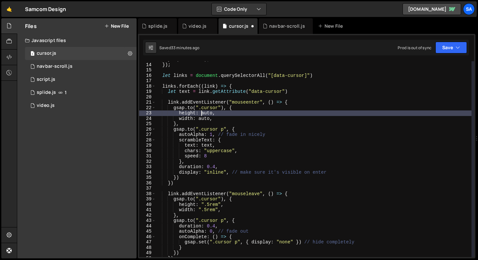
click at [202, 114] on div "yTo ( e . clientY ) ; }) ; let links = document . querySelectorAll ( "[data-cur…" at bounding box center [314, 160] width 316 height 206
click at [216, 113] on div "yTo ( e . clientY ) ; }) ; let links = document . querySelectorAll ( "[data-cur…" at bounding box center [314, 160] width 316 height 206
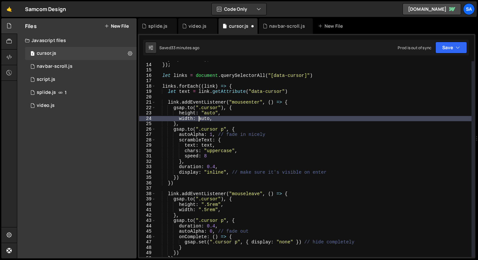
click at [198, 118] on div "yTo ( e . clientY ) ; }) ; let links = document . querySelectorAll ( "[data-cur…" at bounding box center [314, 160] width 316 height 206
click at [213, 118] on div "yTo ( e . clientY ) ; }) ; let links = document . querySelectorAll ( "[data-cur…" at bounding box center [314, 160] width 316 height 206
click at [446, 48] on button "Save" at bounding box center [452, 48] width 32 height 12
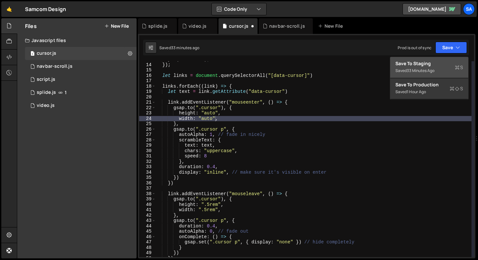
click at [429, 66] on div "Save to Staging S" at bounding box center [430, 63] width 68 height 7
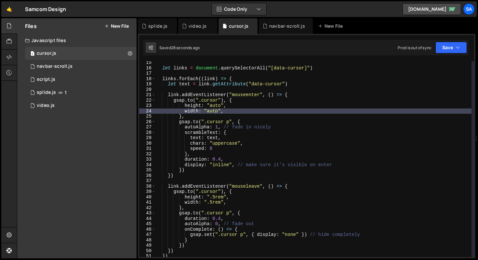
scroll to position [79, 0]
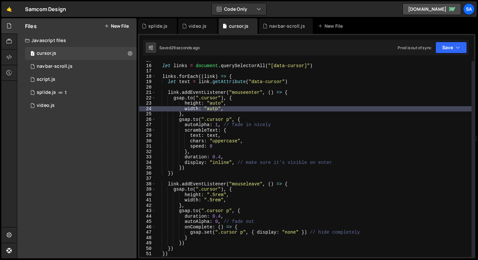
click at [197, 208] on div "let links = document . querySelectorAll ( "[data-cursor]" ) links . forEach (( …" at bounding box center [314, 161] width 316 height 206
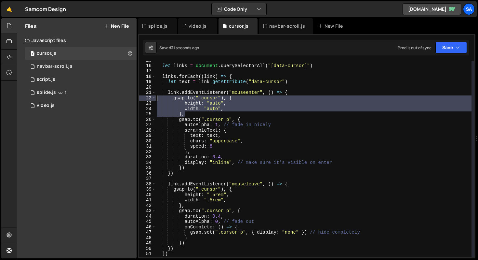
drag, startPoint x: 191, startPoint y: 113, endPoint x: 144, endPoint y: 95, distance: 49.7
click at [144, 95] on div "}, 15 16 17 18 19 20 21 22 23 24 25 26 27 28 29 30 31 32 33 34 35 36 37 38 39 4…" at bounding box center [306, 159] width 335 height 196
type textarea "[DOMAIN_NAME](".cursor"), { height: "auto","
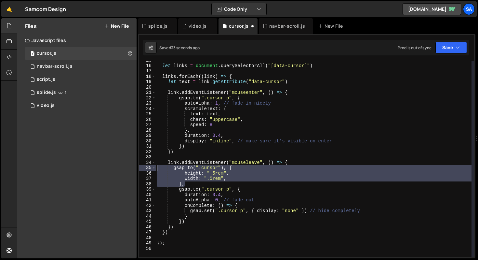
drag, startPoint x: 199, startPoint y: 184, endPoint x: 132, endPoint y: 167, distance: 69.2
click at [132, 167] on div "Files New File Javascript files 1 cursor.js 0 1 navbar-scroll.js 0 0 script.js …" at bounding box center [247, 138] width 461 height 240
type textarea "[DOMAIN_NAME](".cursor"), { height: ".5rem","
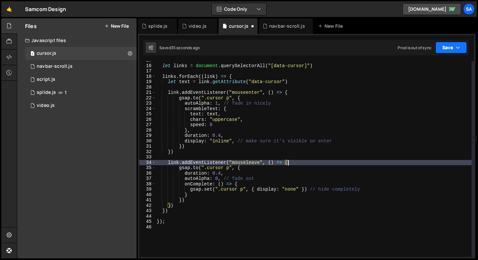
click at [437, 52] on button "Save" at bounding box center [452, 48] width 32 height 12
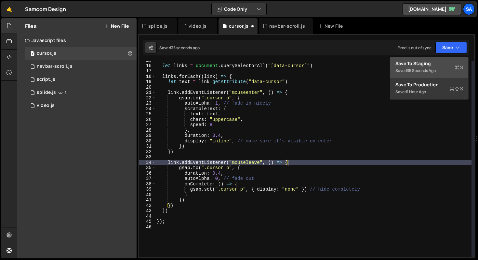
click at [426, 75] on button "Save to Staging S Saved 35 seconds ago" at bounding box center [429, 67] width 78 height 21
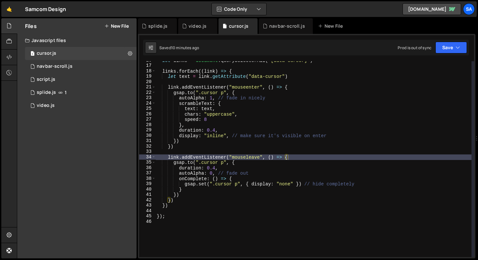
scroll to position [99, 0]
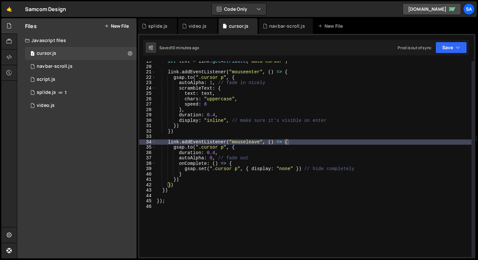
click at [185, 173] on div "let text = link . getAttribute ( "data-cursor" ) link . addEventListener ( "mou…" at bounding box center [314, 162] width 316 height 206
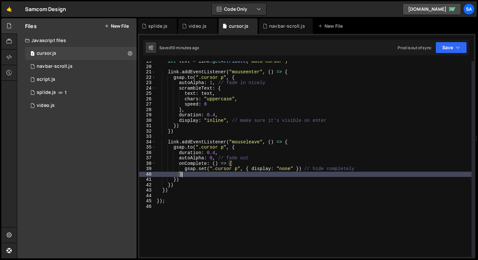
click at [176, 185] on div "let text = link . getAttribute ( "data-cursor" ) link . addEventListener ( "mou…" at bounding box center [314, 162] width 316 height 206
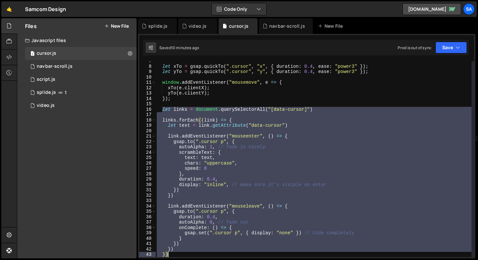
scroll to position [51, 0]
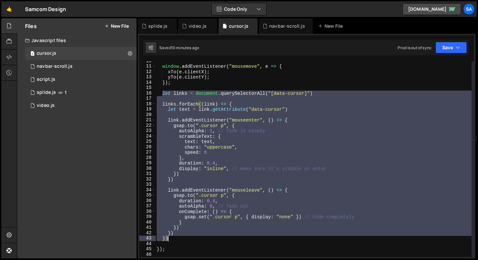
drag, startPoint x: 162, startPoint y: 131, endPoint x: 197, endPoint y: 238, distance: 112.6
click at [197, 238] on div "window . addEventListener ( "mousemove" , e => { xTo ( e . clientX ) ; yTo ( e …" at bounding box center [314, 161] width 316 height 206
type textarea "}) })"
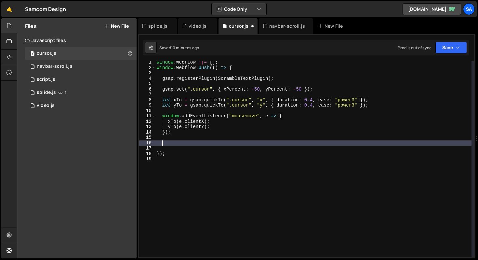
scroll to position [2, 0]
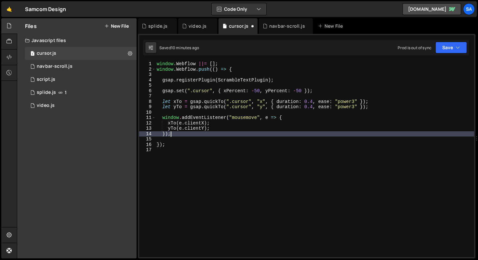
click at [462, 54] on div "Saved 10 minutes ago Prod is out of sync Upgrade to Edit Save Save to Staging S…" at bounding box center [306, 48] width 326 height 16
click at [459, 50] on icon "button" at bounding box center [458, 47] width 5 height 7
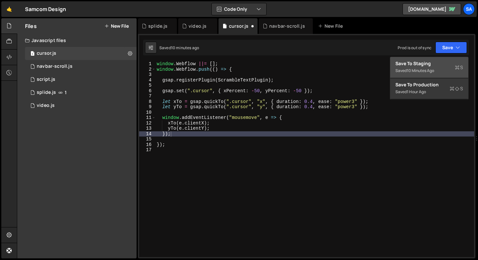
click at [438, 66] on div "Save to Staging S" at bounding box center [430, 63] width 68 height 7
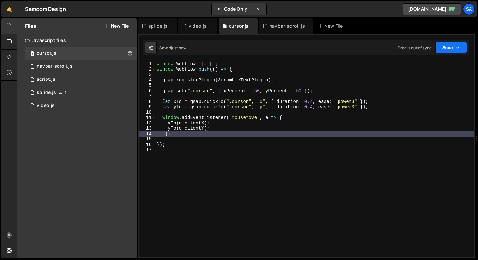
click at [446, 45] on button "Save" at bounding box center [452, 48] width 32 height 12
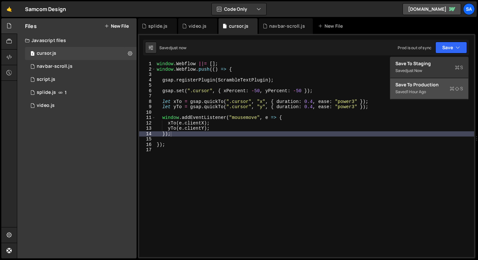
click at [423, 94] on div "1 hour ago" at bounding box center [416, 92] width 19 height 6
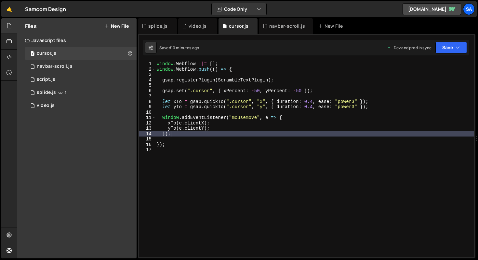
type textarea "window.addEventListener("mousemove", e => {"
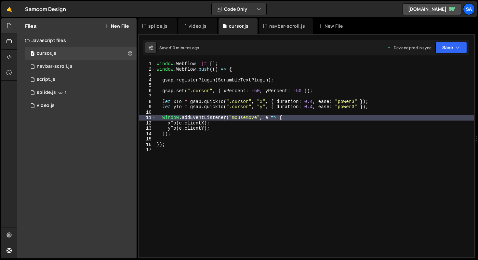
click at [224, 116] on div "window . Webflow ||= [ ] ; window . Webflow . push (( ) => { gsap . registerPlu…" at bounding box center [315, 164] width 319 height 206
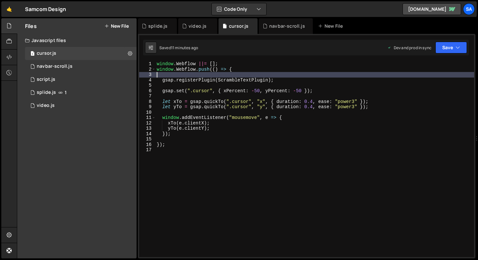
click at [297, 76] on div "window . Webflow ||= [ ] ; window . Webflow . push (( ) => { gsap . registerPlu…" at bounding box center [315, 164] width 319 height 206
click at [197, 136] on div "window . Webflow ||= [ ] ; window . Webflow . push (( ) => { gsap . registerPlu…" at bounding box center [315, 164] width 319 height 206
type textarea "});"
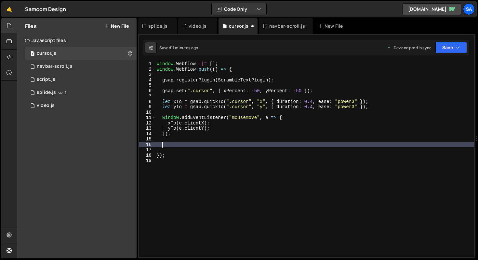
click at [174, 146] on div "window . Webflow ||= [ ] ; window . Webflow . push (( ) => { gsap . registerPlu…" at bounding box center [315, 164] width 319 height 206
paste textarea "})"
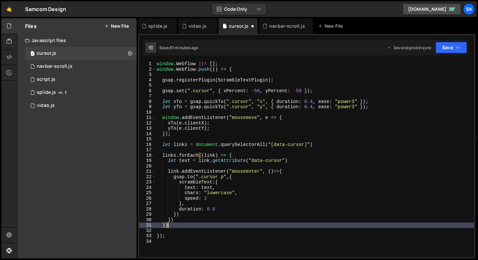
click at [240, 175] on div "window . Webflow ||= [ ] ; window . Webflow . push (( ) => { gsap . registerPlu…" at bounding box center [315, 164] width 319 height 206
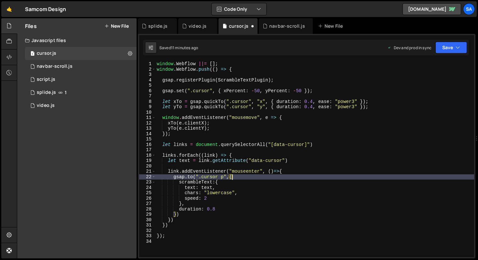
click at [234, 188] on div "window . Webflow ||= [ ] ; window . Webflow . push (( ) => { gsap . registerPlu…" at bounding box center [315, 164] width 319 height 206
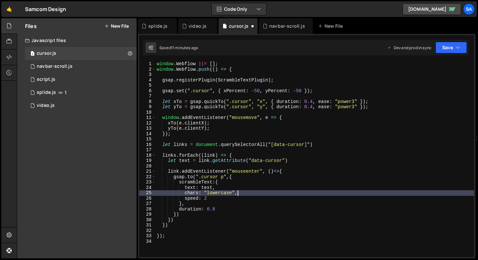
click at [253, 190] on div "window . Webflow ||= [ ] ; window . Webflow . push (( ) => { gsap . registerPlu…" at bounding box center [315, 164] width 319 height 206
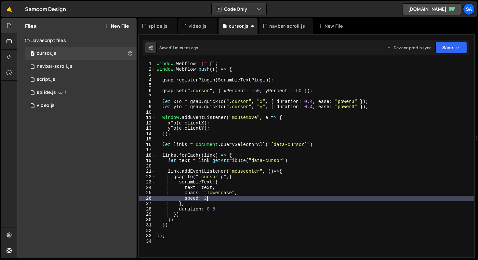
click at [244, 198] on div "window . Webflow ||= [ ] ; window . Webflow . push (( ) => { gsap . registerPlu…" at bounding box center [315, 164] width 319 height 206
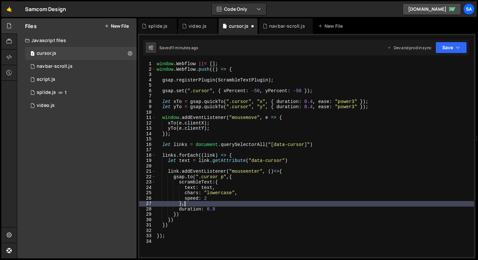
click at [238, 205] on div "window . Webflow ||= [ ] ; window . Webflow . push (( ) => { gsap . registerPlu…" at bounding box center [315, 164] width 319 height 206
click at [237, 208] on div "window . Webflow ||= [ ] ; window . Webflow . push (( ) => { gsap . registerPlu…" at bounding box center [315, 164] width 319 height 206
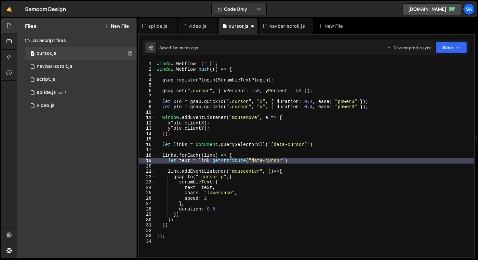
click at [268, 162] on div "window . Webflow ||= [ ] ; window . Webflow . push (( ) => { gsap . registerPlu…" at bounding box center [315, 164] width 319 height 206
click at [292, 170] on div "window . Webflow ||= [ ] ; window . Webflow . push (( ) => { gsap . registerPlu…" at bounding box center [315, 164] width 319 height 206
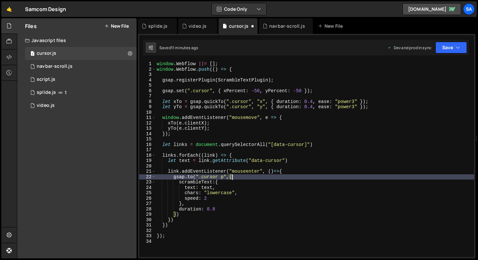
click at [246, 174] on div "window . Webflow ||= [ ] ; window . Webflow . push (( ) => { gsap . registerPlu…" at bounding box center [315, 164] width 319 height 206
click at [216, 176] on div "window . Webflow ||= [ ] ; window . Webflow . push (( ) => { gsap . registerPlu…" at bounding box center [315, 164] width 319 height 206
click at [225, 176] on div "window . Webflow ||= [ ] ; window . Webflow . push (( ) => { gsap . registerPlu…" at bounding box center [315, 164] width 319 height 206
click at [238, 175] on div "window . Webflow ||= [ ] ; window . Webflow . push (( ) => { gsap . registerPlu…" at bounding box center [315, 164] width 319 height 206
click at [217, 177] on div "window . Webflow ||= [ ] ; window . Webflow . push (( ) => { gsap . registerPlu…" at bounding box center [315, 164] width 319 height 206
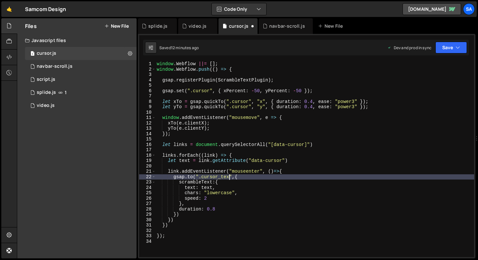
scroll to position [0, 5]
type textarea "[DOMAIN_NAME](".cursor_text",{"
